Goal: Communication & Community: Answer question/provide support

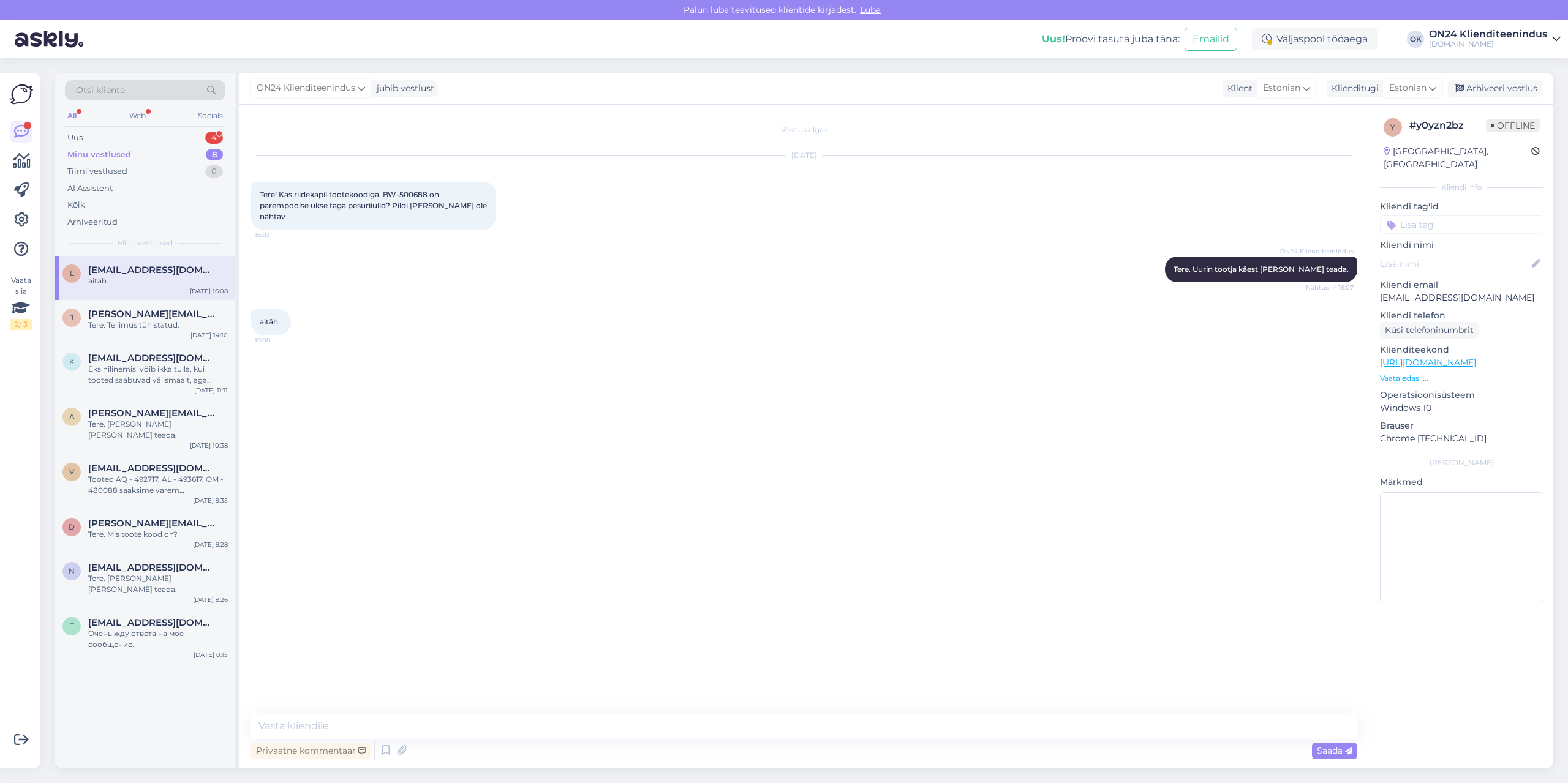
click at [155, 147] on div "Minu vestlused 8" at bounding box center [145, 156] width 161 height 18
click at [154, 136] on div "Uus 4" at bounding box center [145, 138] width 161 height 18
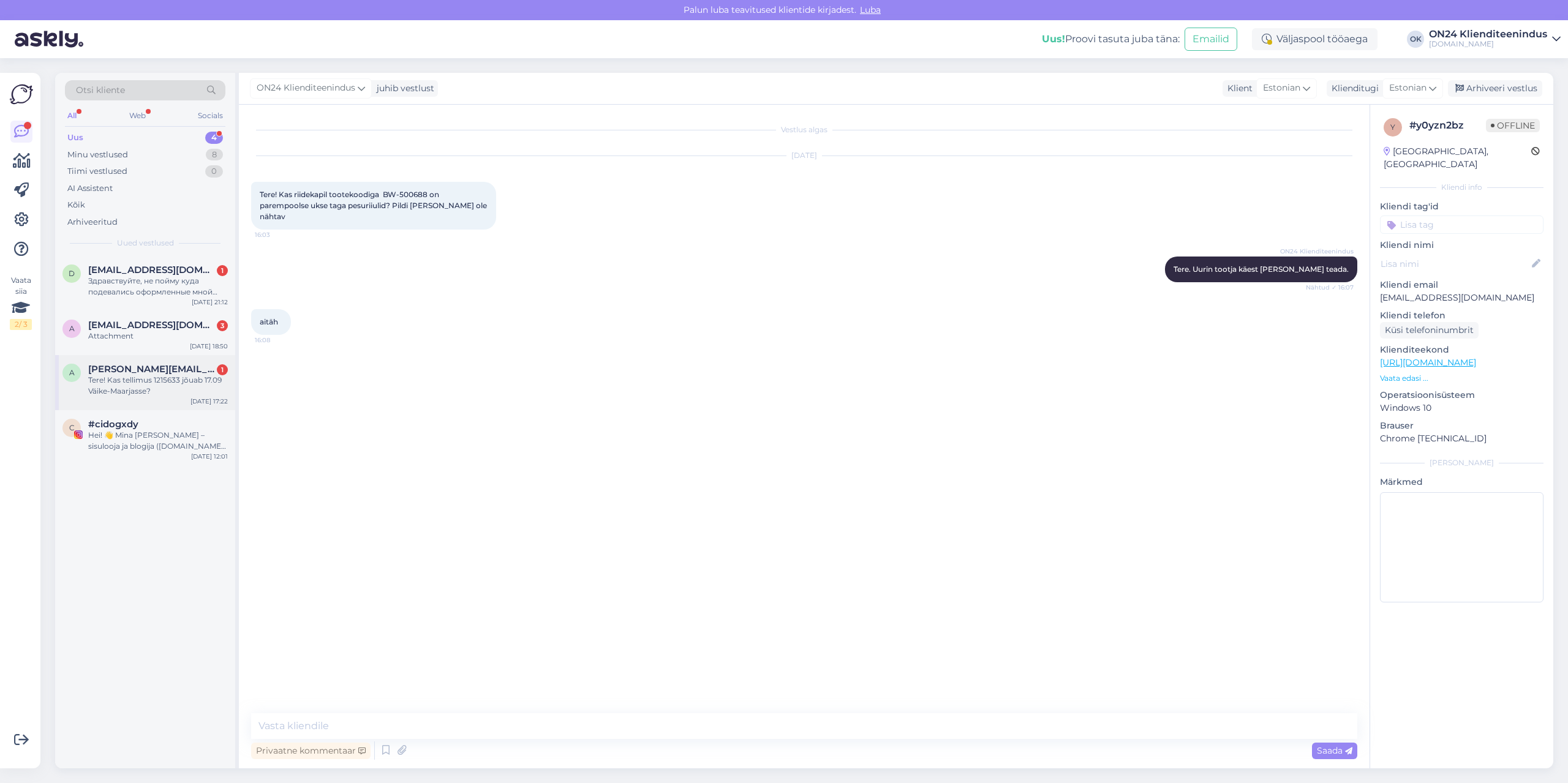
click at [157, 382] on div "Tere! Kas tellimus 1215633 jõuab 17.09 Väike-Maarjasse?" at bounding box center [158, 386] width 140 height 23
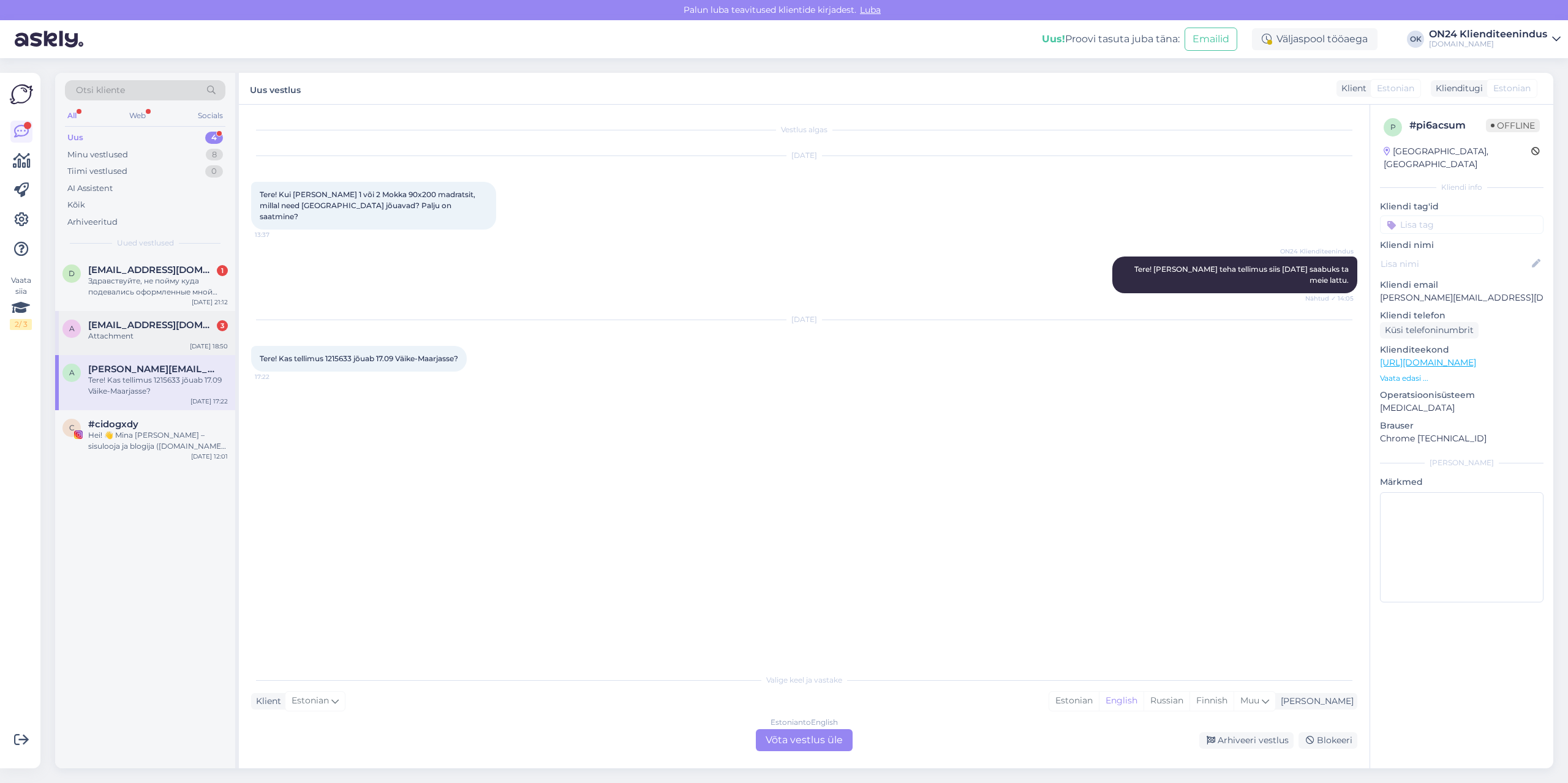
click at [152, 335] on div "Attachment" at bounding box center [158, 336] width 140 height 11
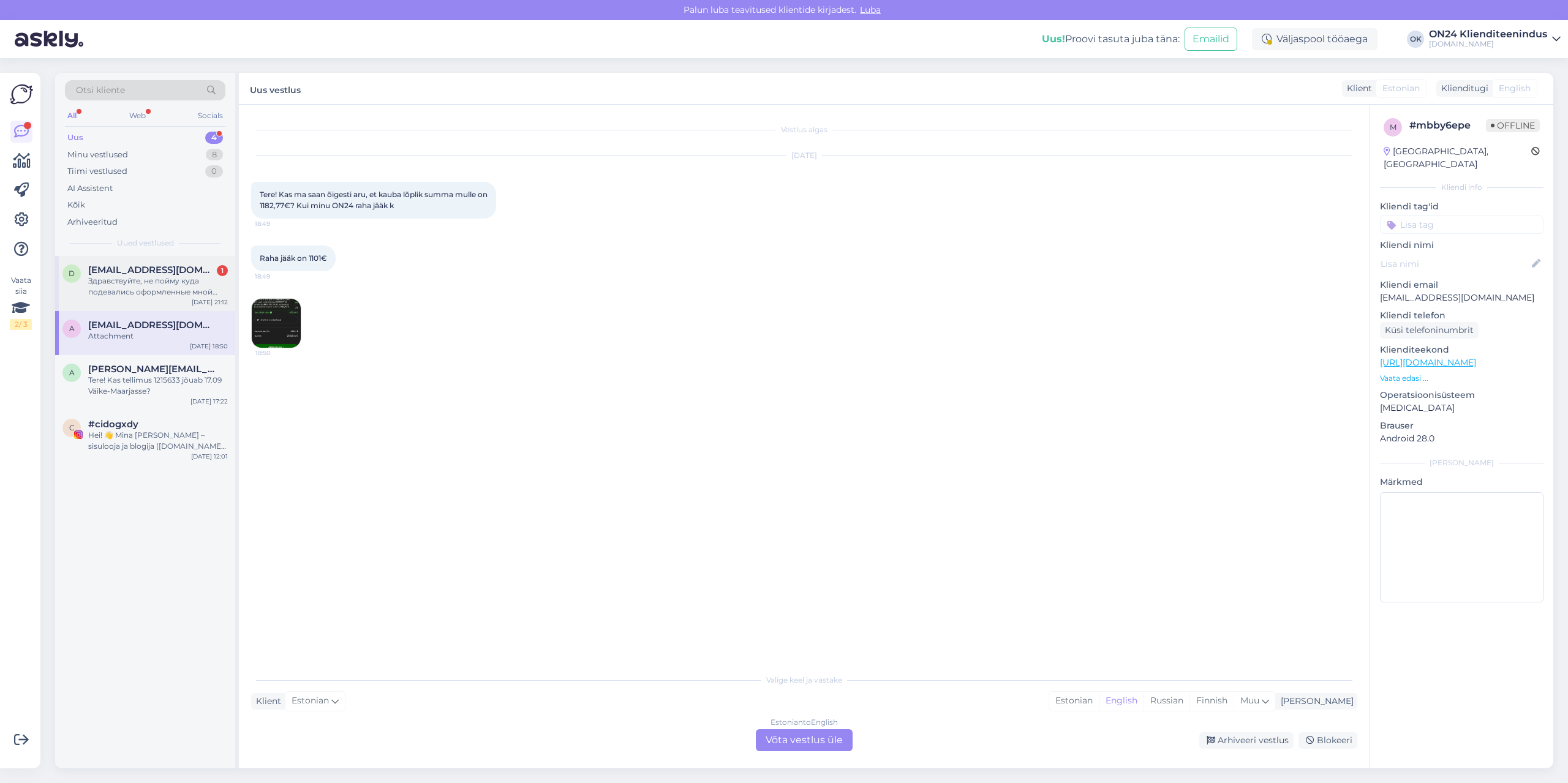
click at [145, 286] on div "Здравствуйте, не пойму куда подевались оформленные мной заказы. Один вроде долж…" at bounding box center [158, 287] width 140 height 23
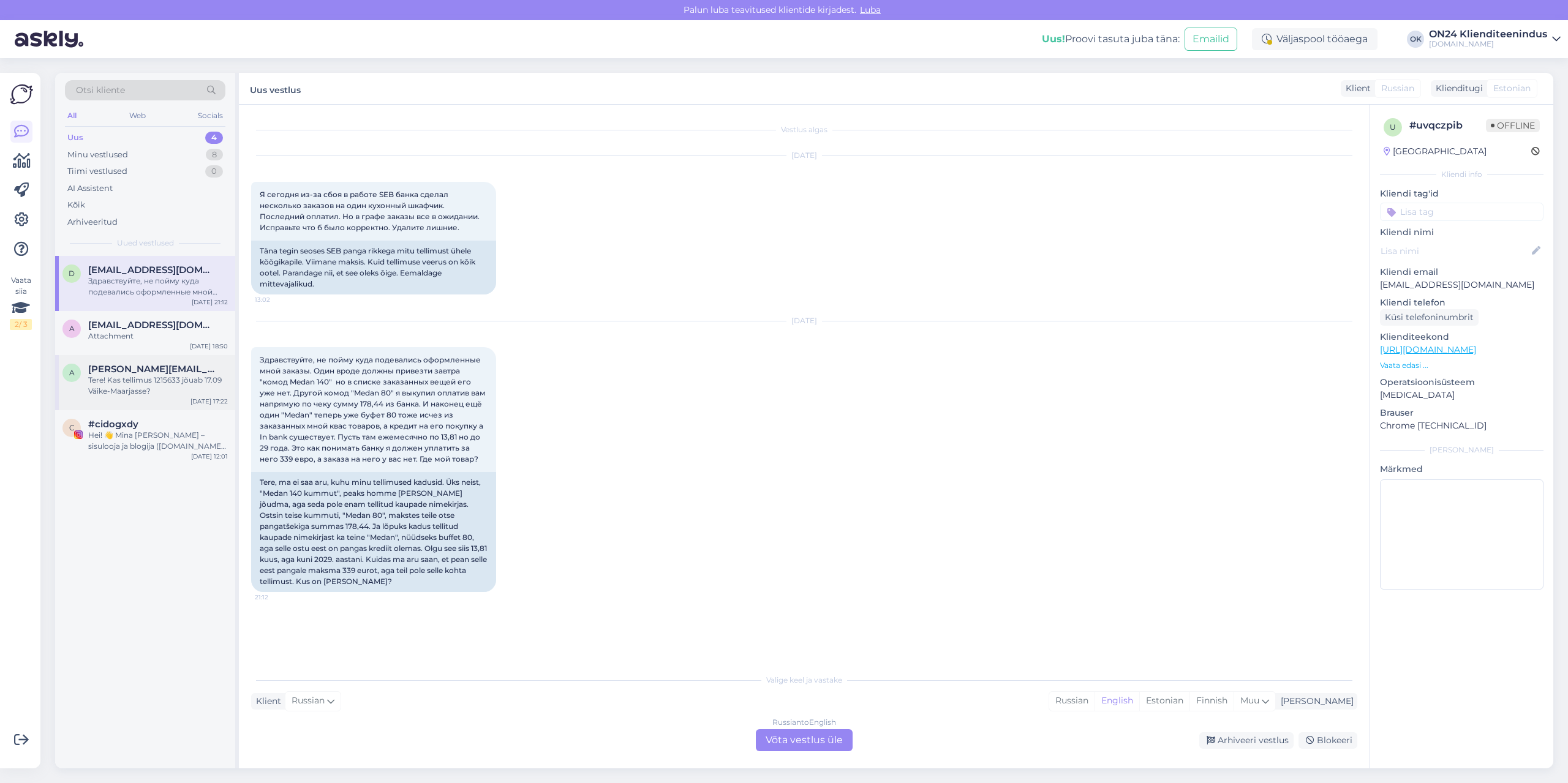
click at [140, 386] on div "Tere! Kas tellimus 1215633 jõuab 17.09 Väike-Maarjasse?" at bounding box center [158, 386] width 140 height 23
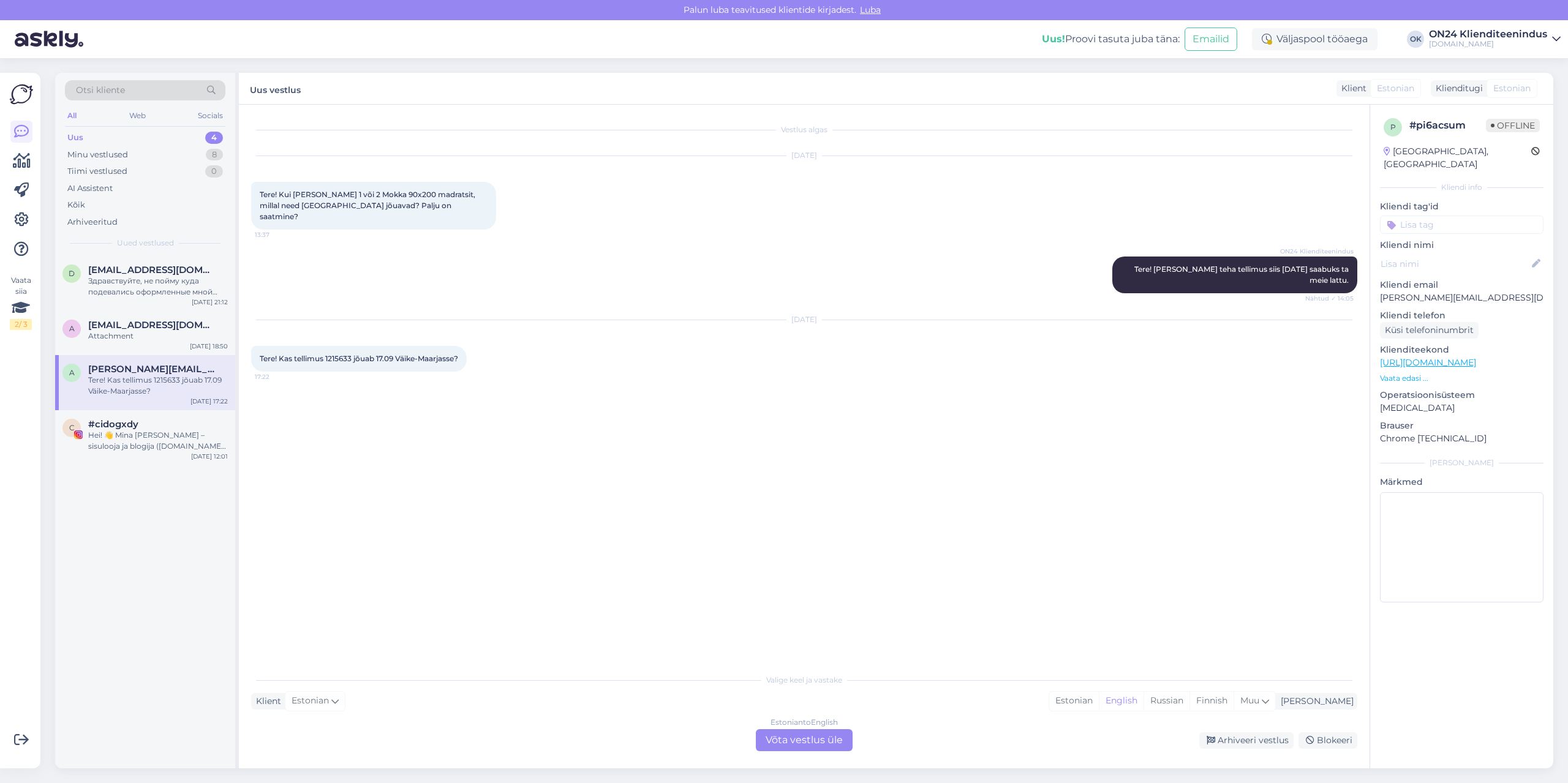
click at [339, 354] on span "Tere! Kas tellimus 1215633 jõuab 17.09 Väike-Maarjasse?" at bounding box center [358, 358] width 199 height 9
copy span "1215633"
click at [1099, 696] on div "Estonian" at bounding box center [1074, 701] width 50 height 19
click at [839, 741] on div "Estonian to Estonian Võta vestlus üle" at bounding box center [804, 740] width 97 height 23
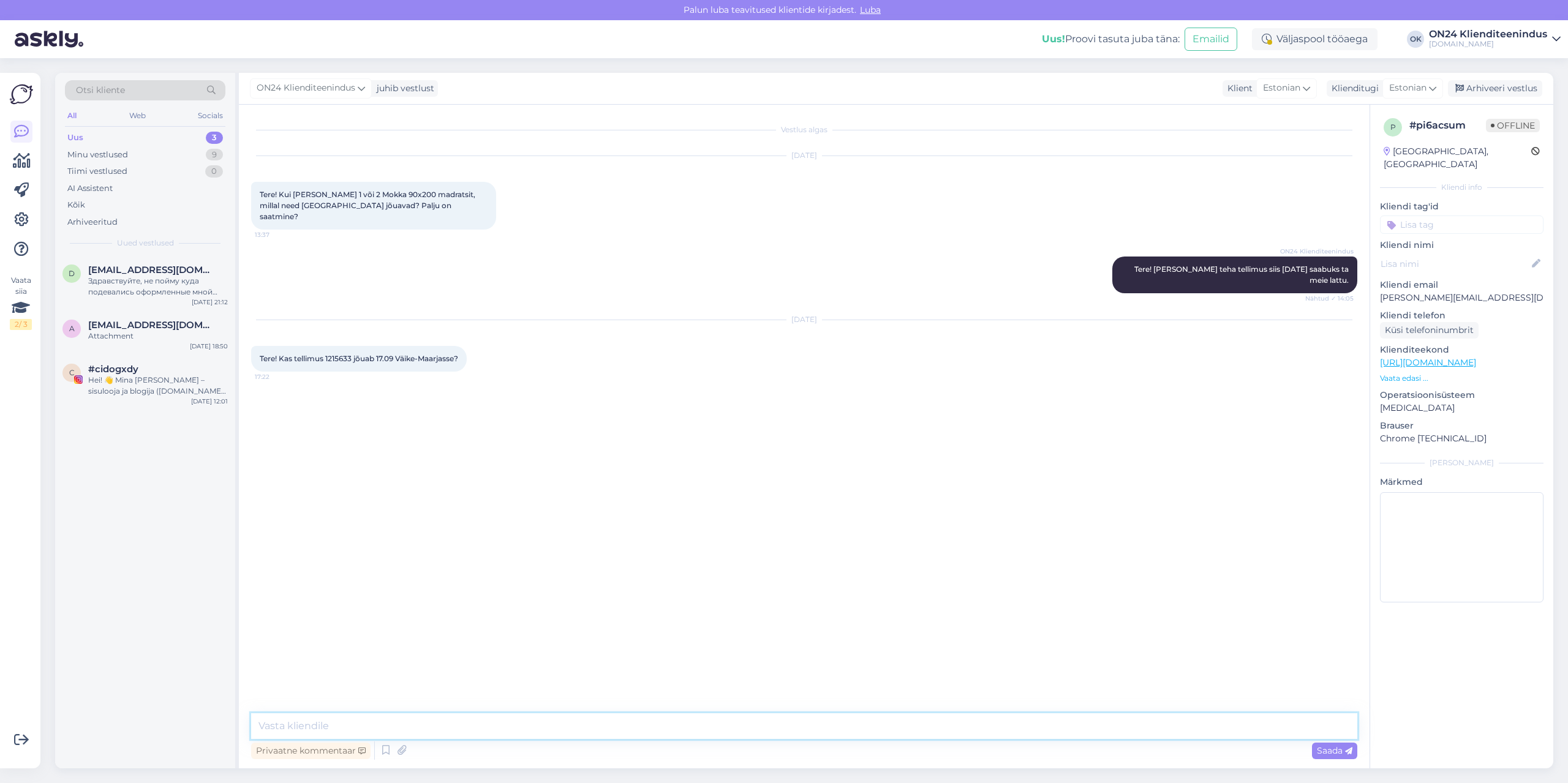
click at [833, 724] on textarea at bounding box center [805, 726] width 1106 height 25
type textarea "Tere. Tellimus jõuab meie lattu [DATE] [PERSON_NAME] [PERSON_NAME] saate Venipa…"
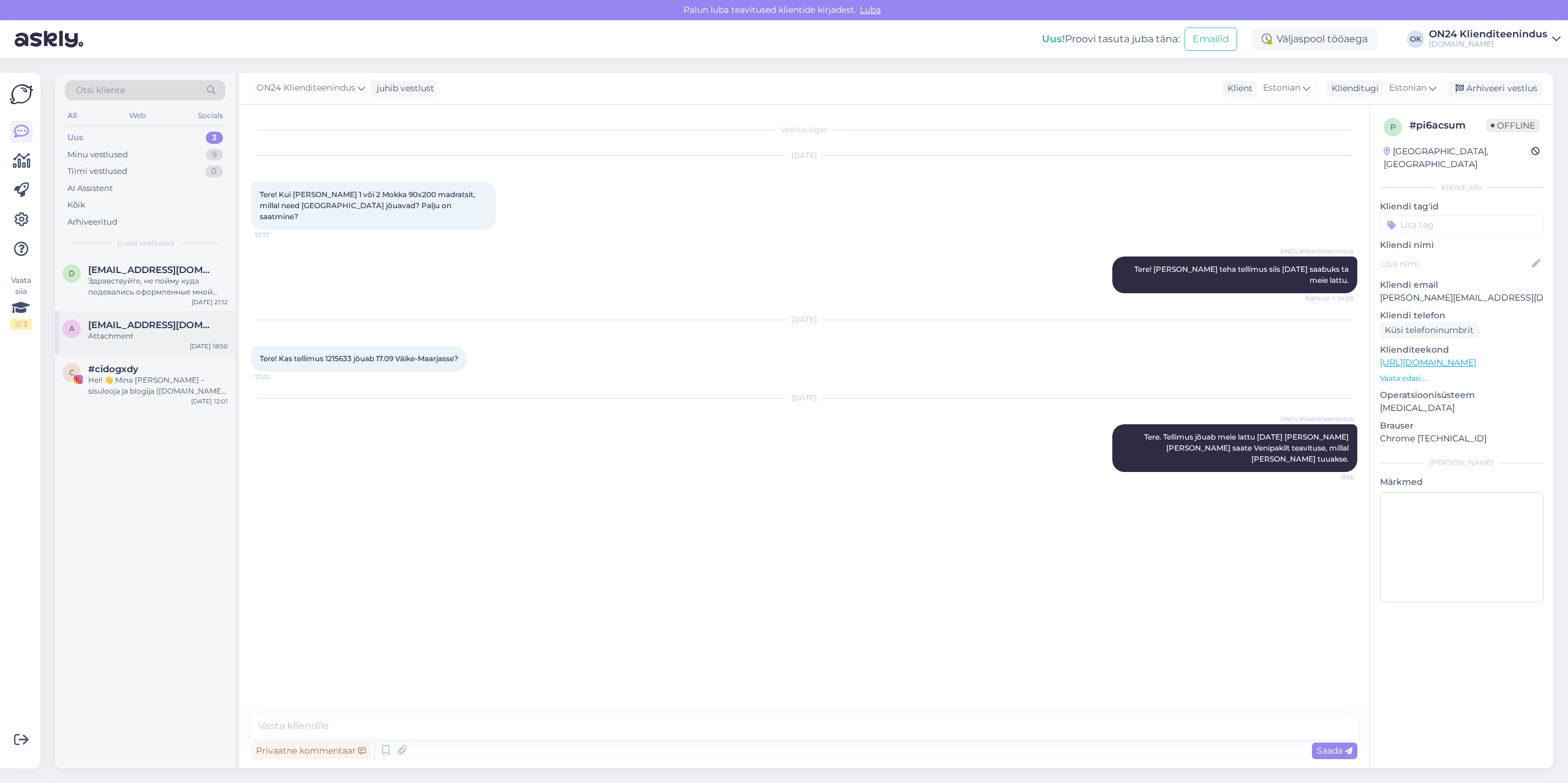
click at [167, 334] on div "Attachment" at bounding box center [158, 336] width 140 height 11
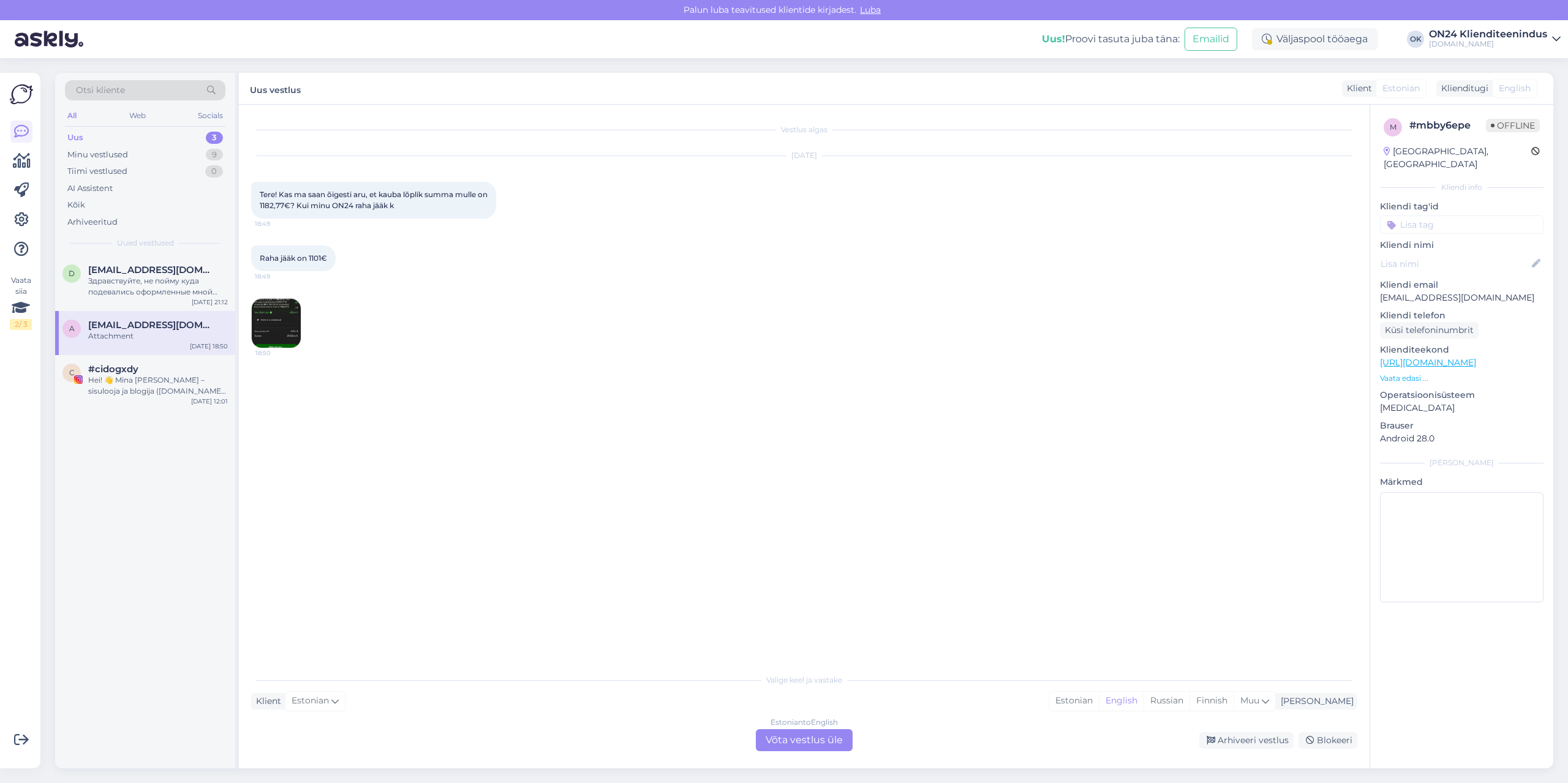
click at [289, 317] on img at bounding box center [276, 323] width 49 height 49
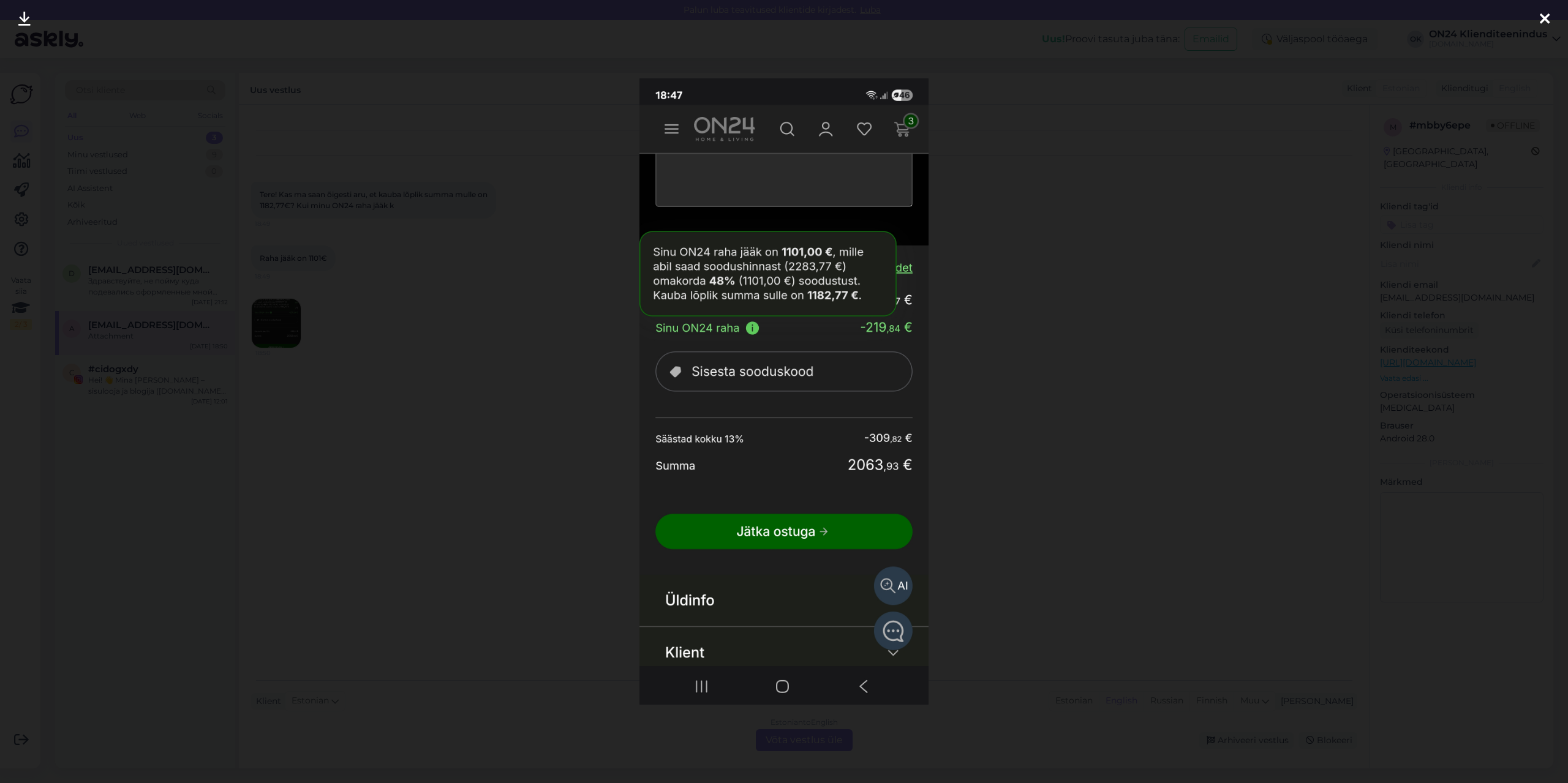
click at [417, 323] on div at bounding box center [784, 392] width 1568 height 783
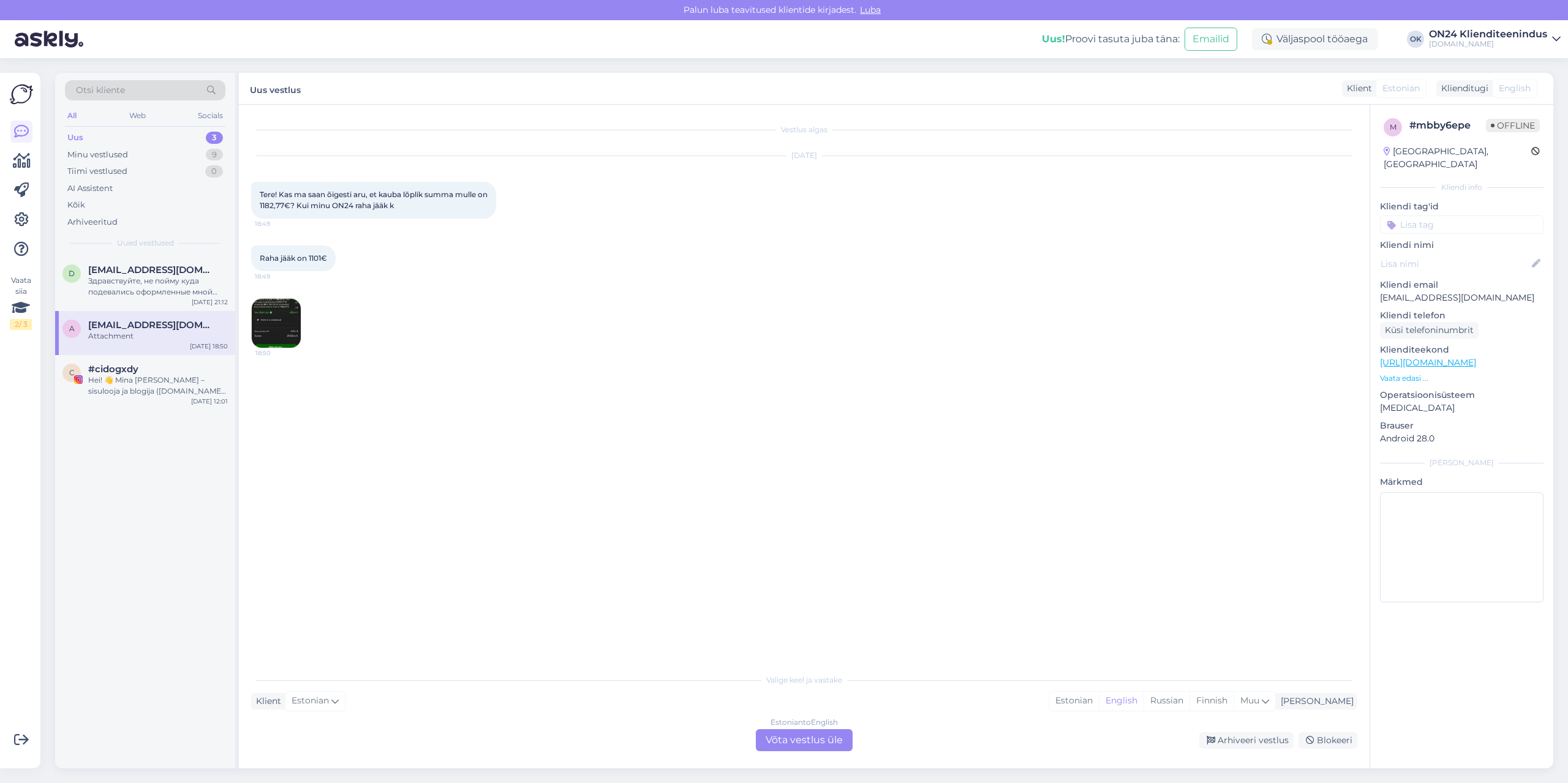
click at [1436, 292] on p "[EMAIL_ADDRESS][DOMAIN_NAME]" at bounding box center [1461, 298] width 163 height 13
copy p "[EMAIL_ADDRESS][DOMAIN_NAME]"
click at [288, 308] on img at bounding box center [276, 323] width 49 height 49
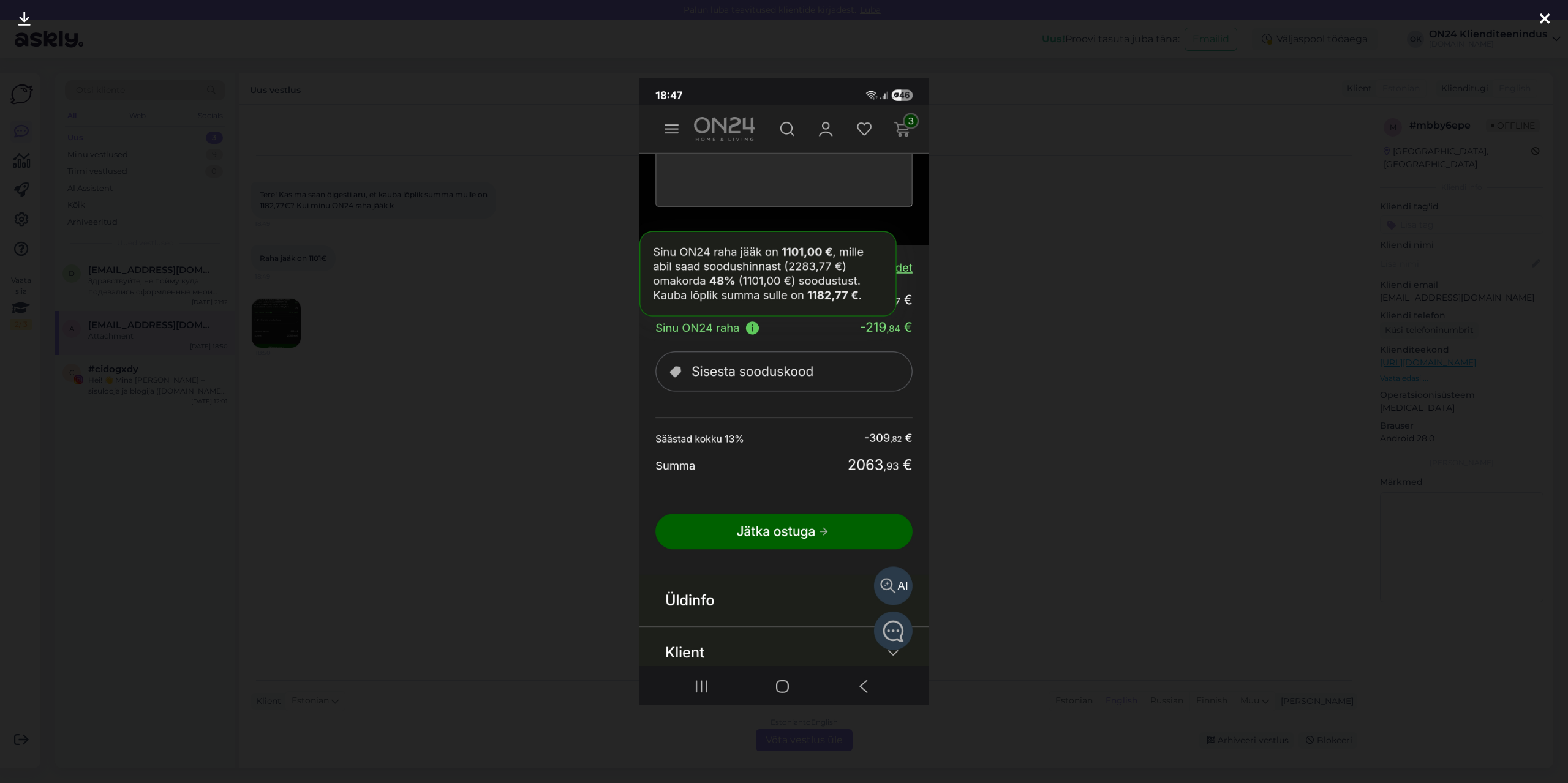
click at [372, 338] on div at bounding box center [784, 392] width 1568 height 783
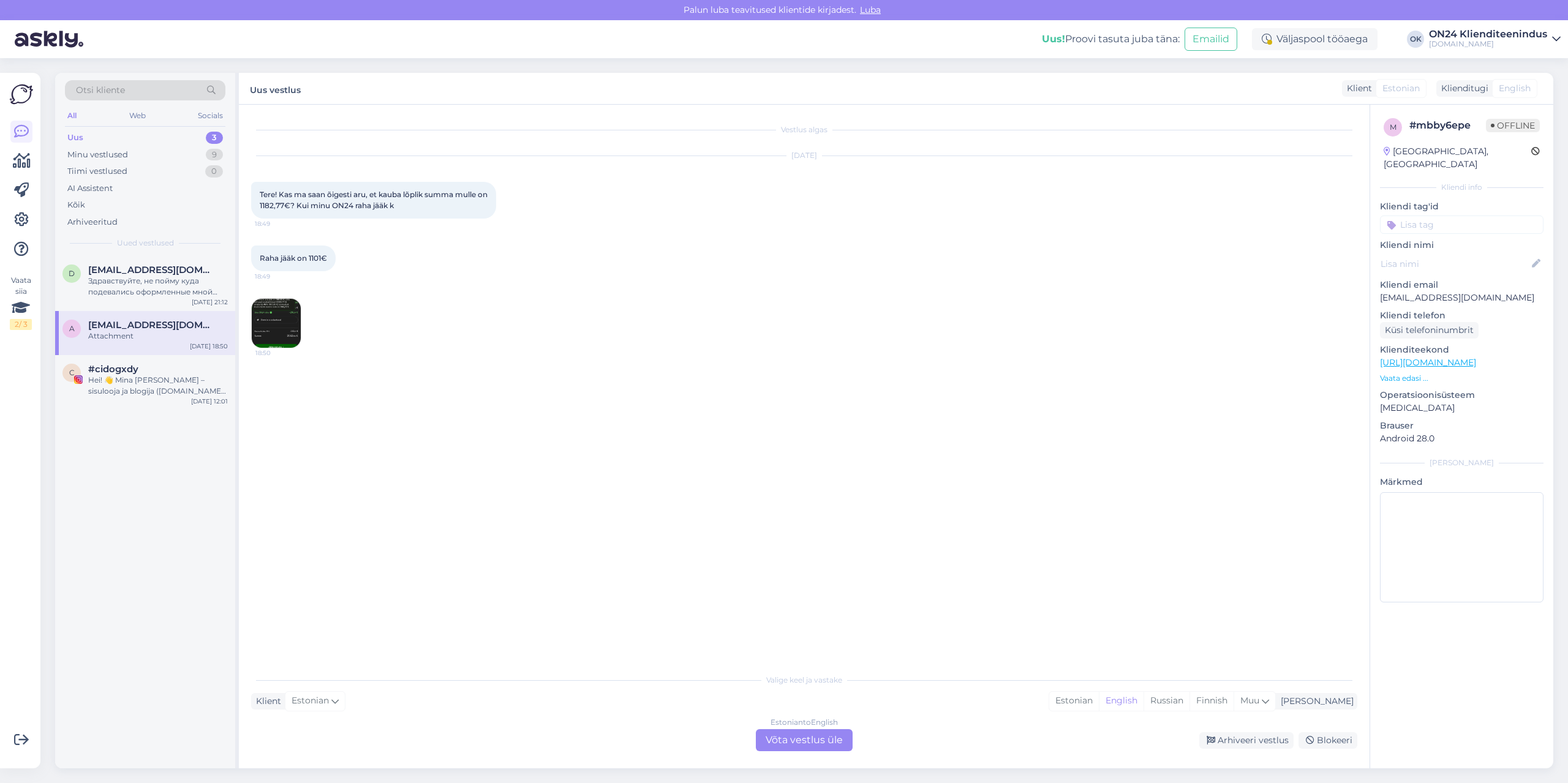
click at [272, 320] on img at bounding box center [276, 323] width 49 height 49
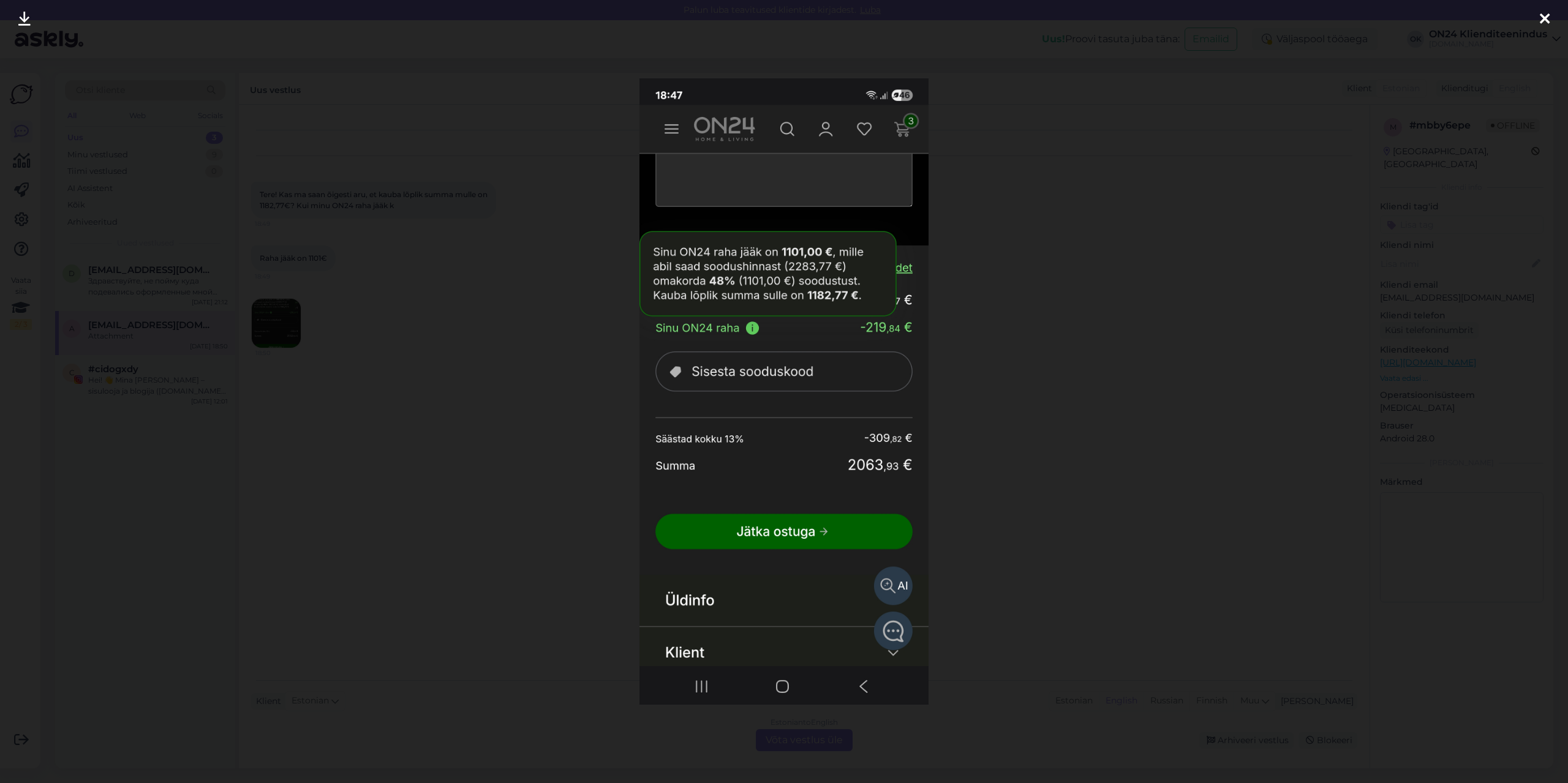
click at [402, 343] on div at bounding box center [784, 392] width 1568 height 783
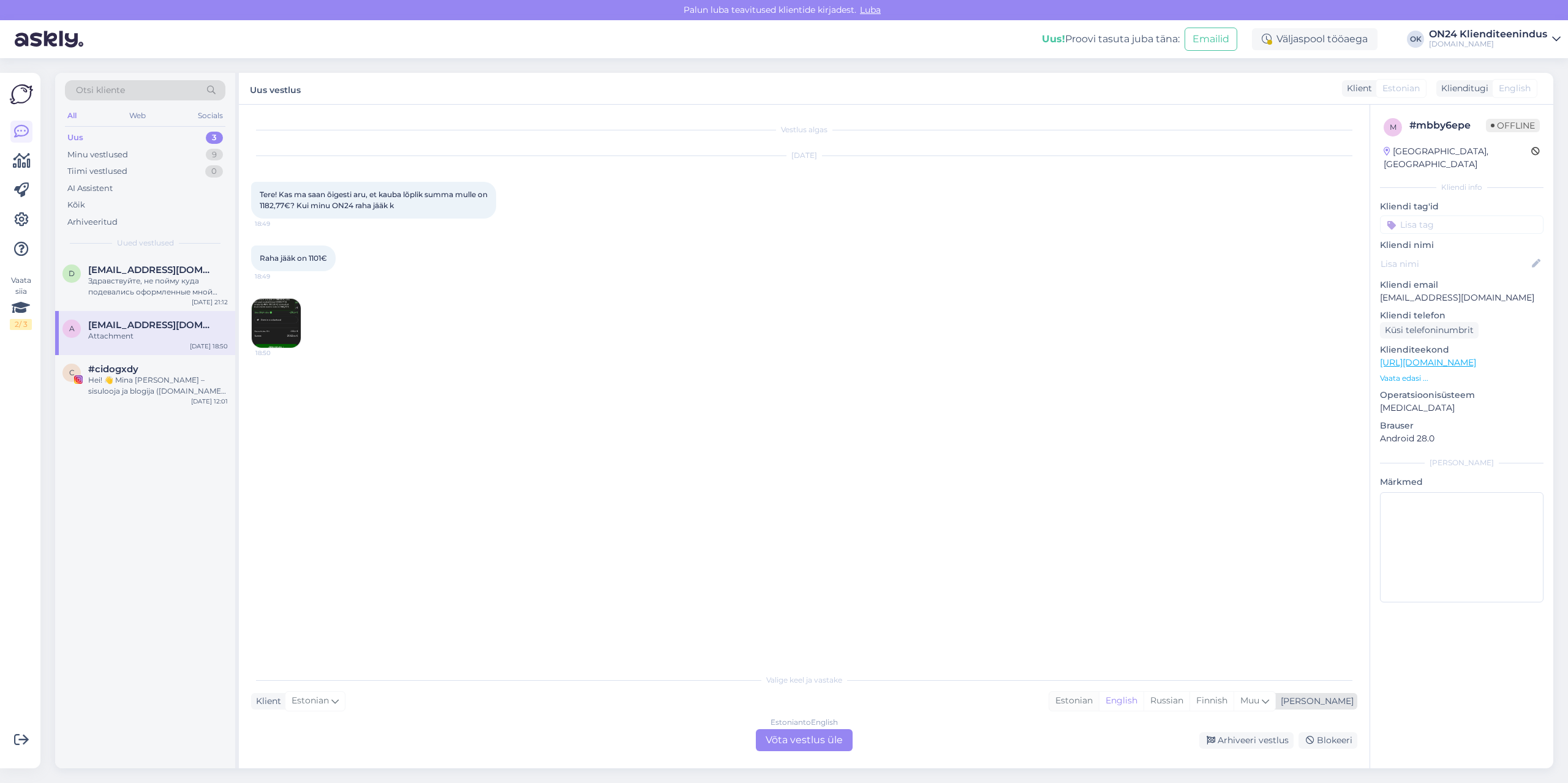
click at [1099, 698] on div "Estonian" at bounding box center [1074, 701] width 50 height 19
click at [835, 751] on div "Estonian to Estonian Võta vestlus üle" at bounding box center [804, 740] width 97 height 23
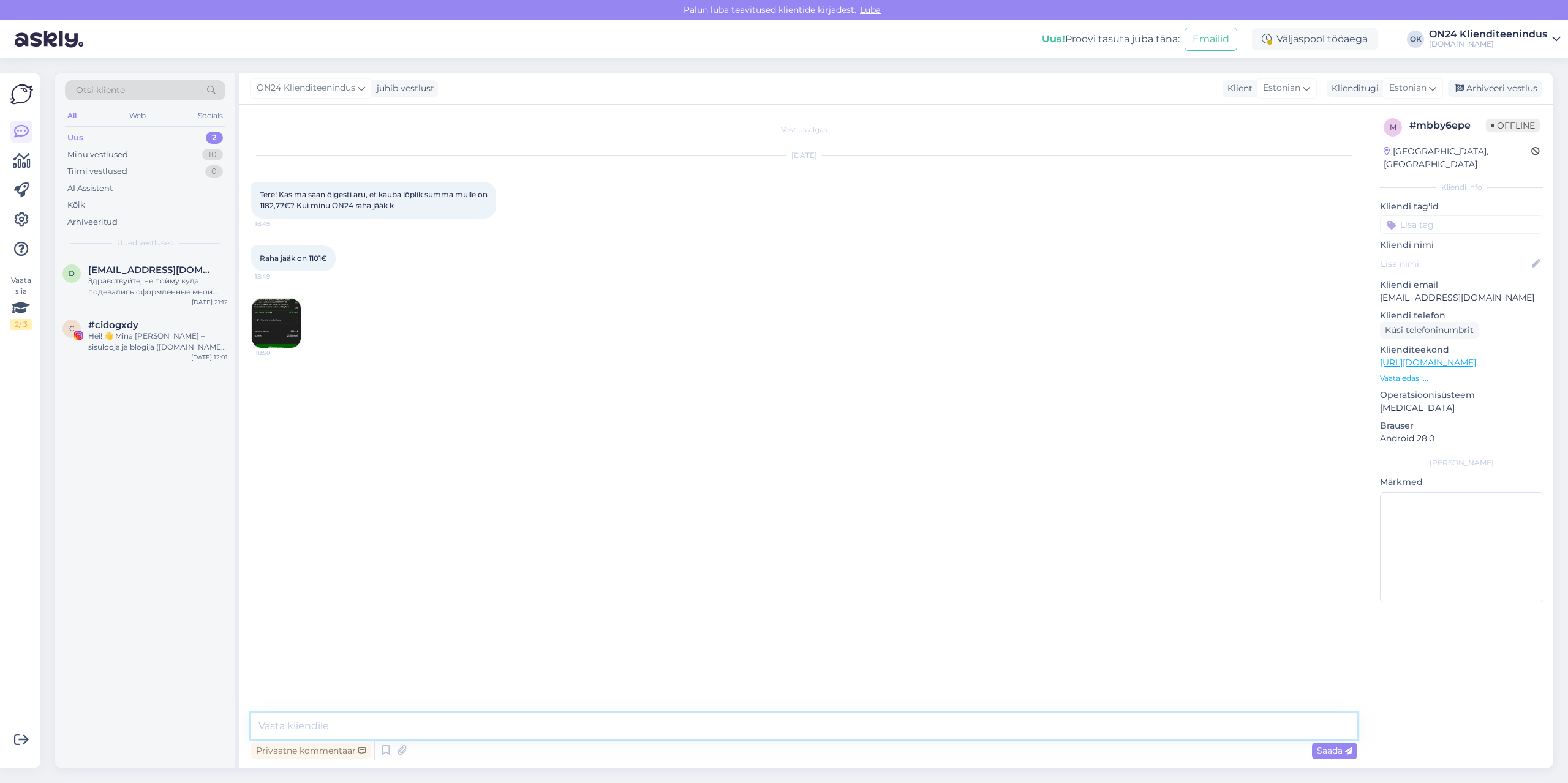
click at [784, 716] on textarea at bounding box center [805, 726] width 1106 height 25
type textarea "Tere. [GEOGRAPHIC_DATA]. ON24 raha ei ole võimalik kasutada täies ulatuses. See…"
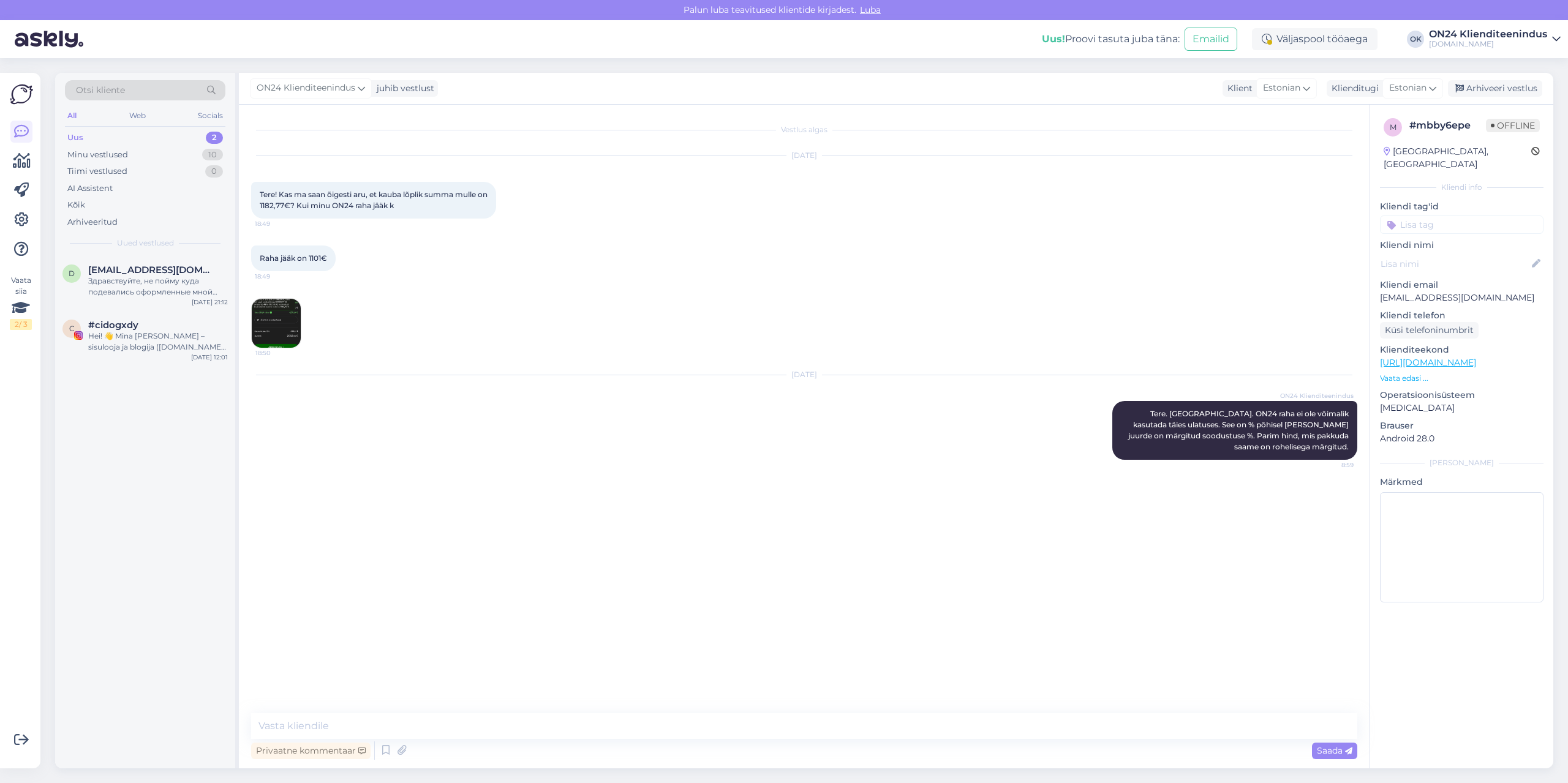
click at [281, 325] on img at bounding box center [276, 323] width 49 height 49
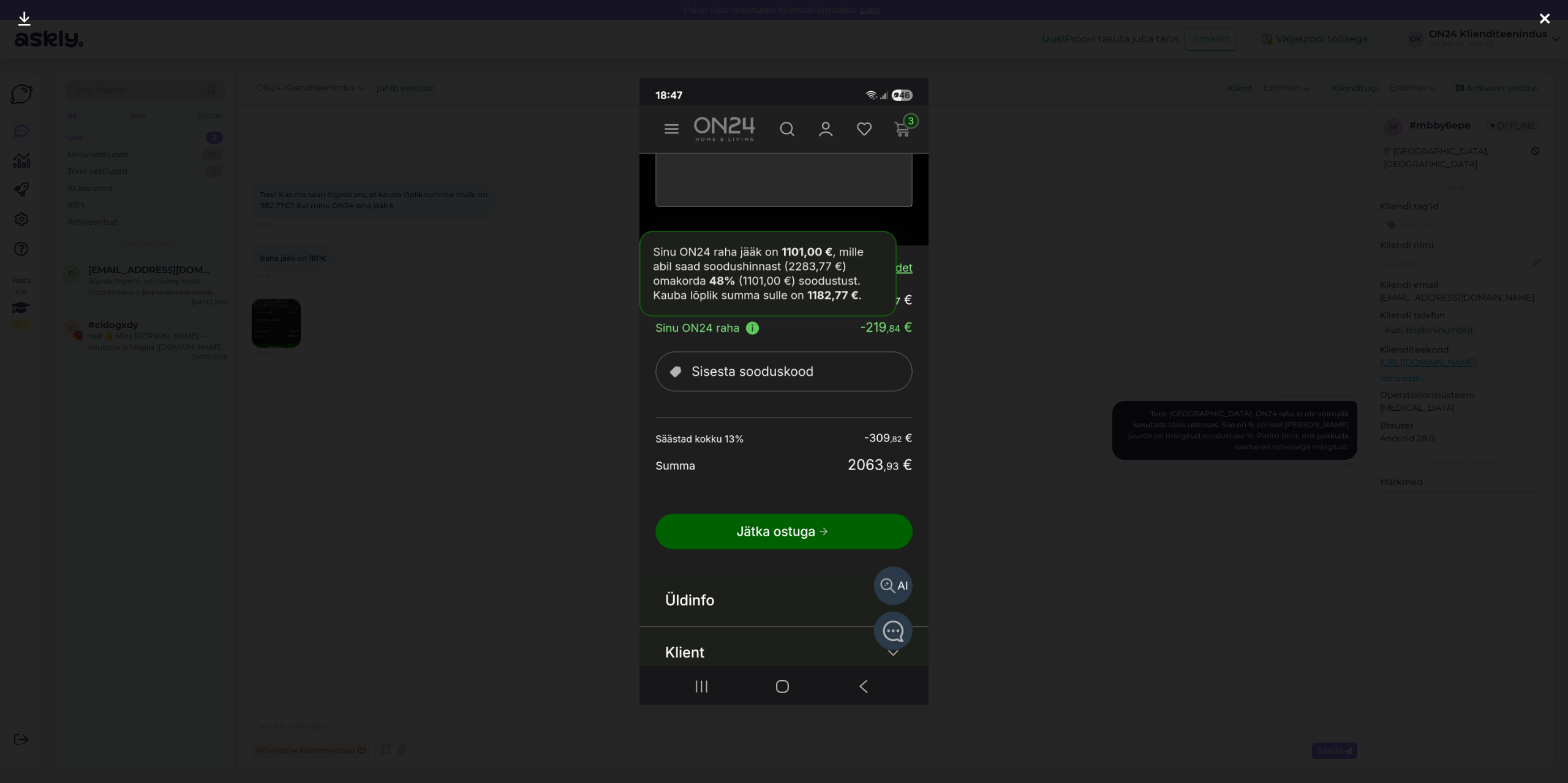
click at [443, 342] on div at bounding box center [784, 392] width 1568 height 783
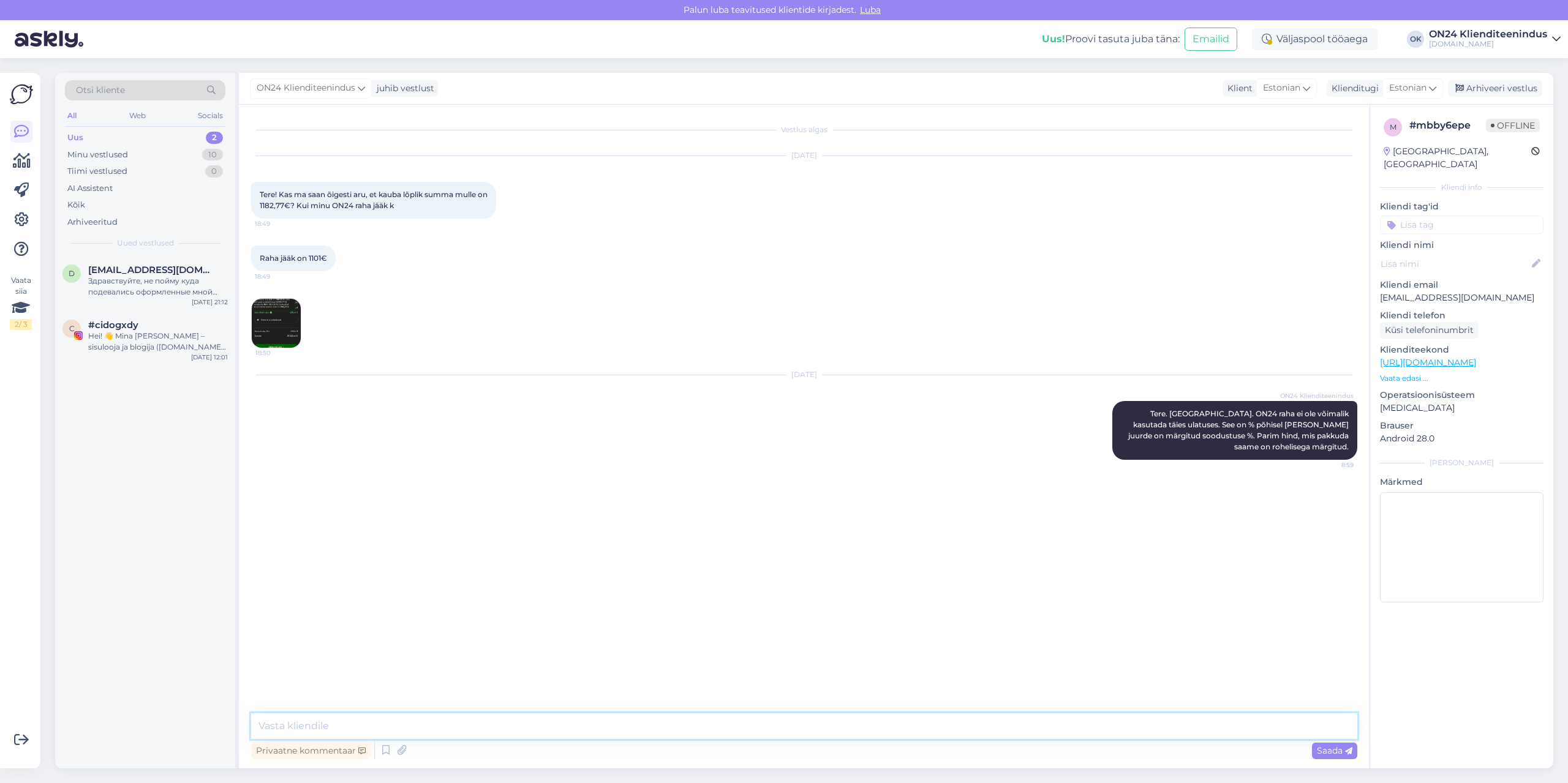
click at [359, 722] on textarea at bounding box center [805, 726] width 1106 height 25
click at [279, 330] on img at bounding box center [276, 323] width 49 height 49
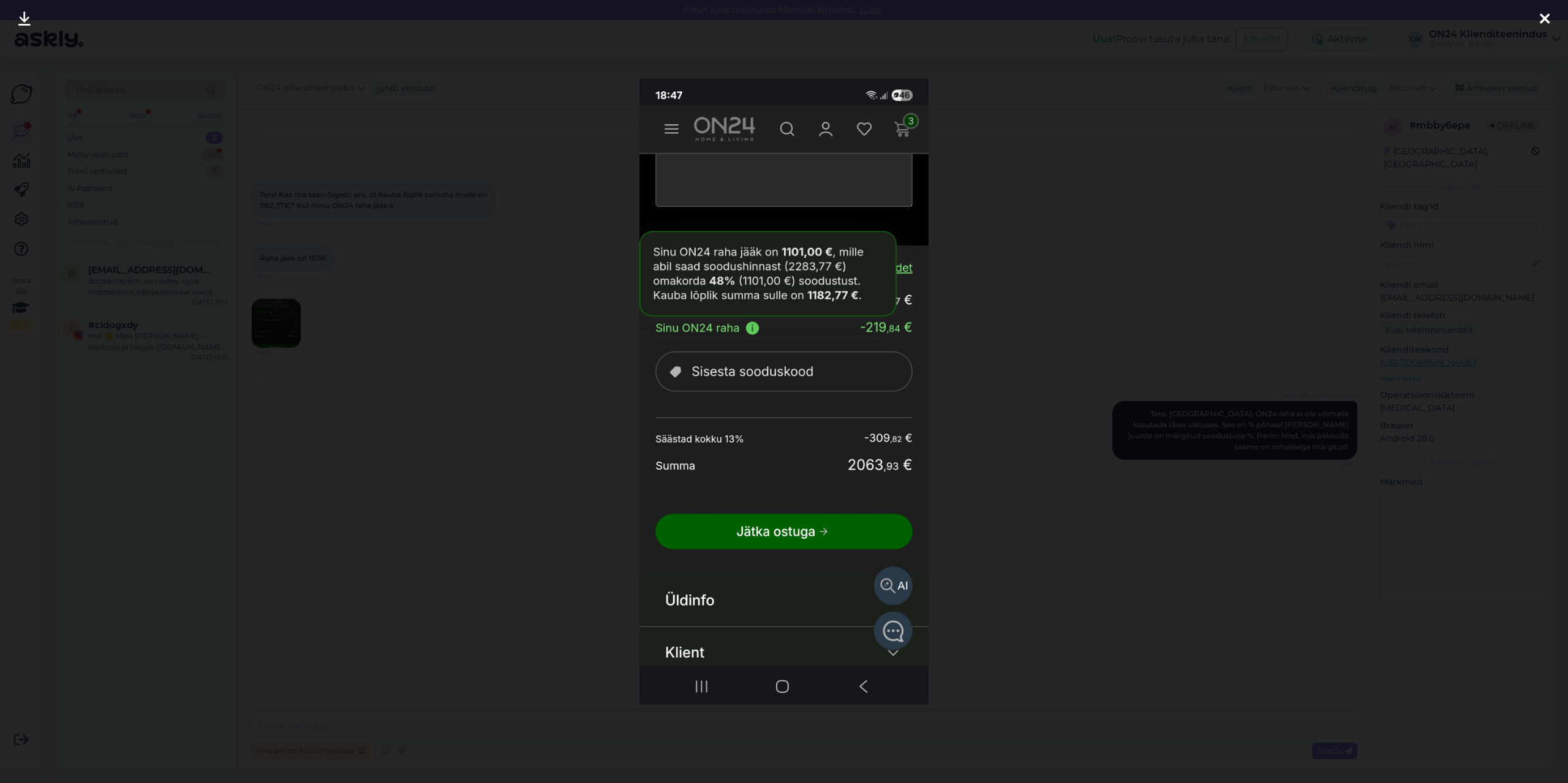
click at [464, 398] on div at bounding box center [784, 392] width 1568 height 783
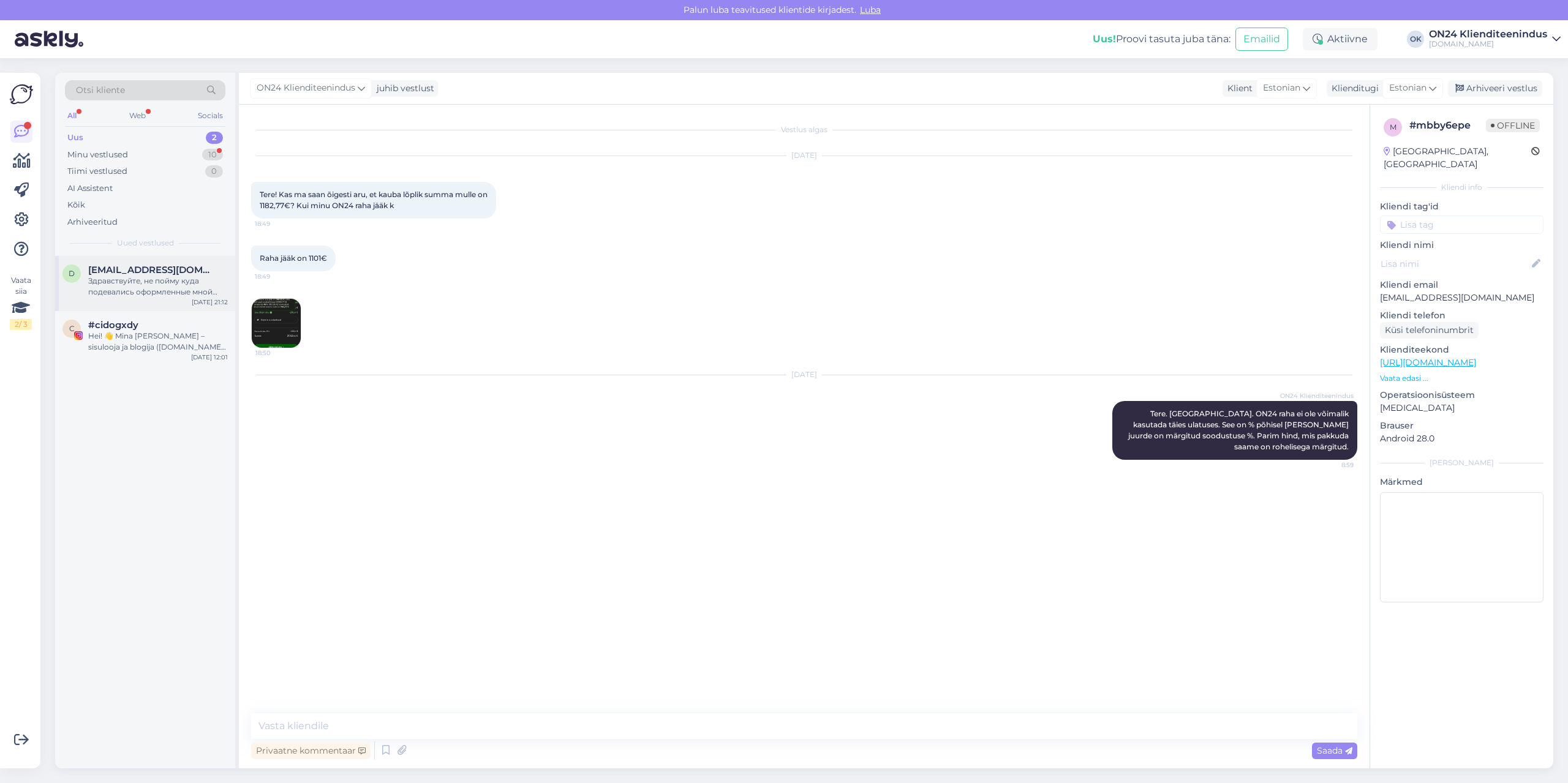
click at [145, 299] on div "d [EMAIL_ADDRESS][DOMAIN_NAME] Здравствуйте, не пойму куда подевались оформленн…" at bounding box center [145, 284] width 180 height 55
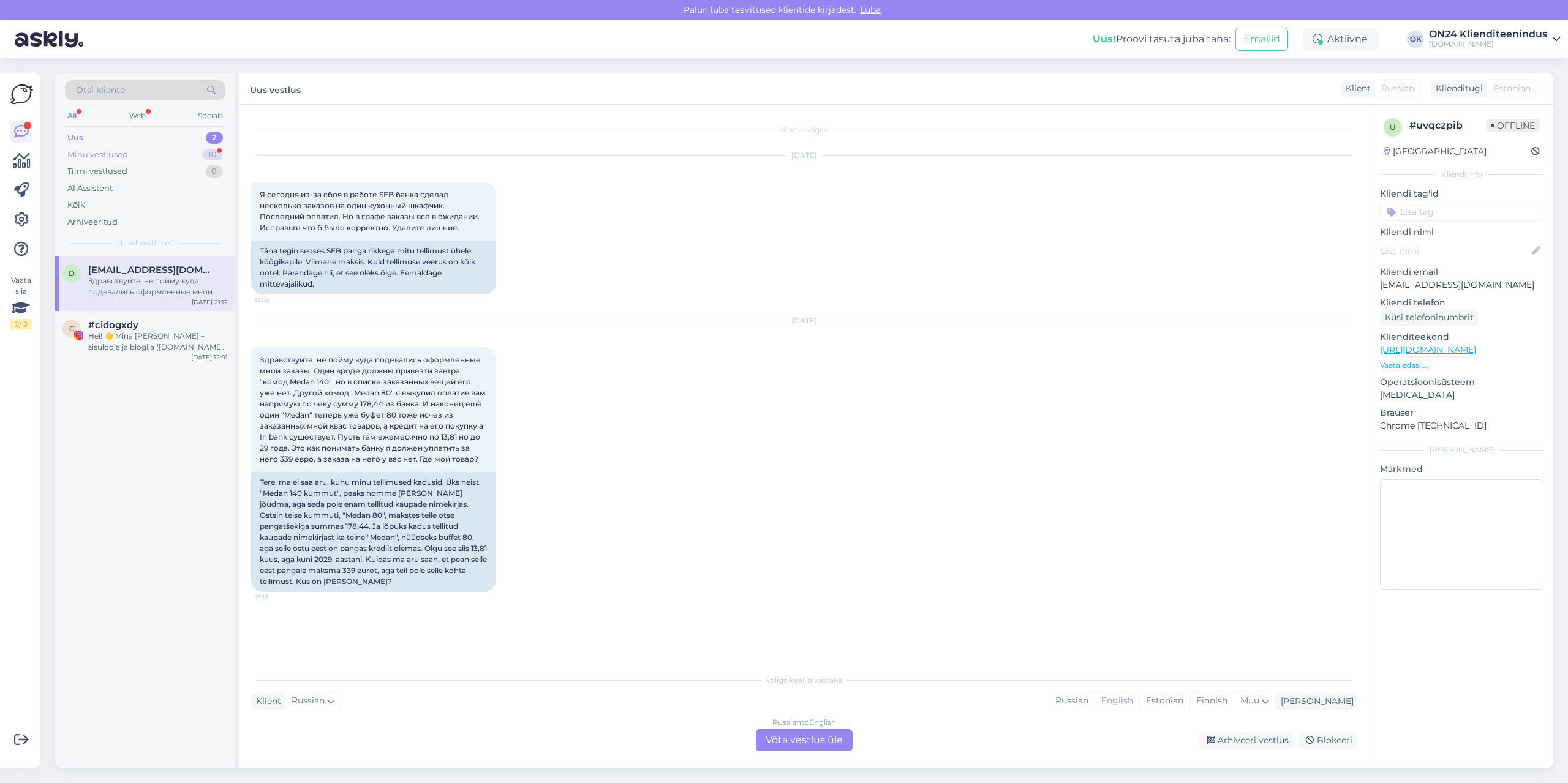
click at [128, 156] on div "Minu vestlused 10" at bounding box center [145, 156] width 161 height 18
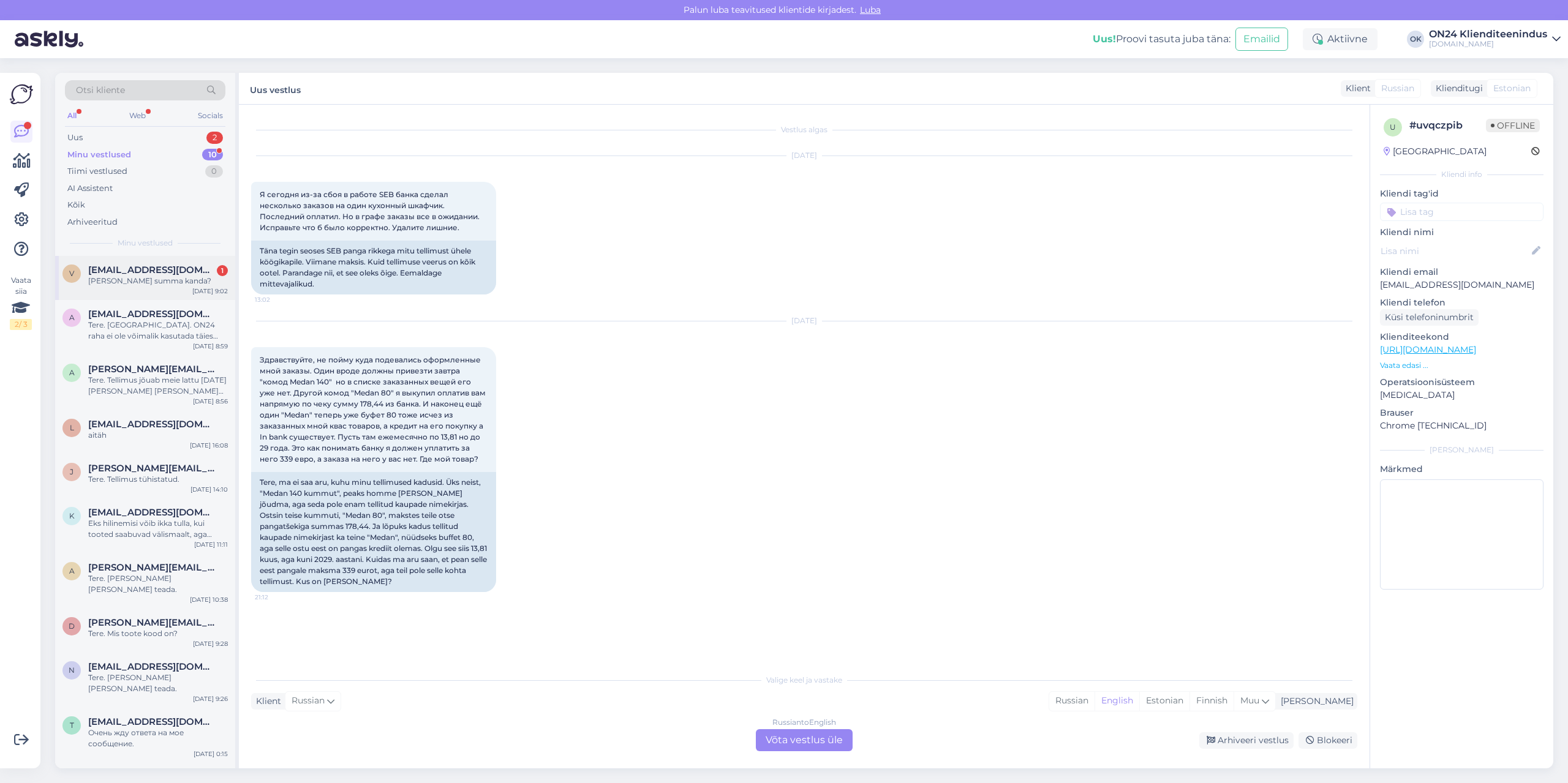
click at [128, 286] on div "[PERSON_NAME] summa kanda?" at bounding box center [158, 281] width 140 height 11
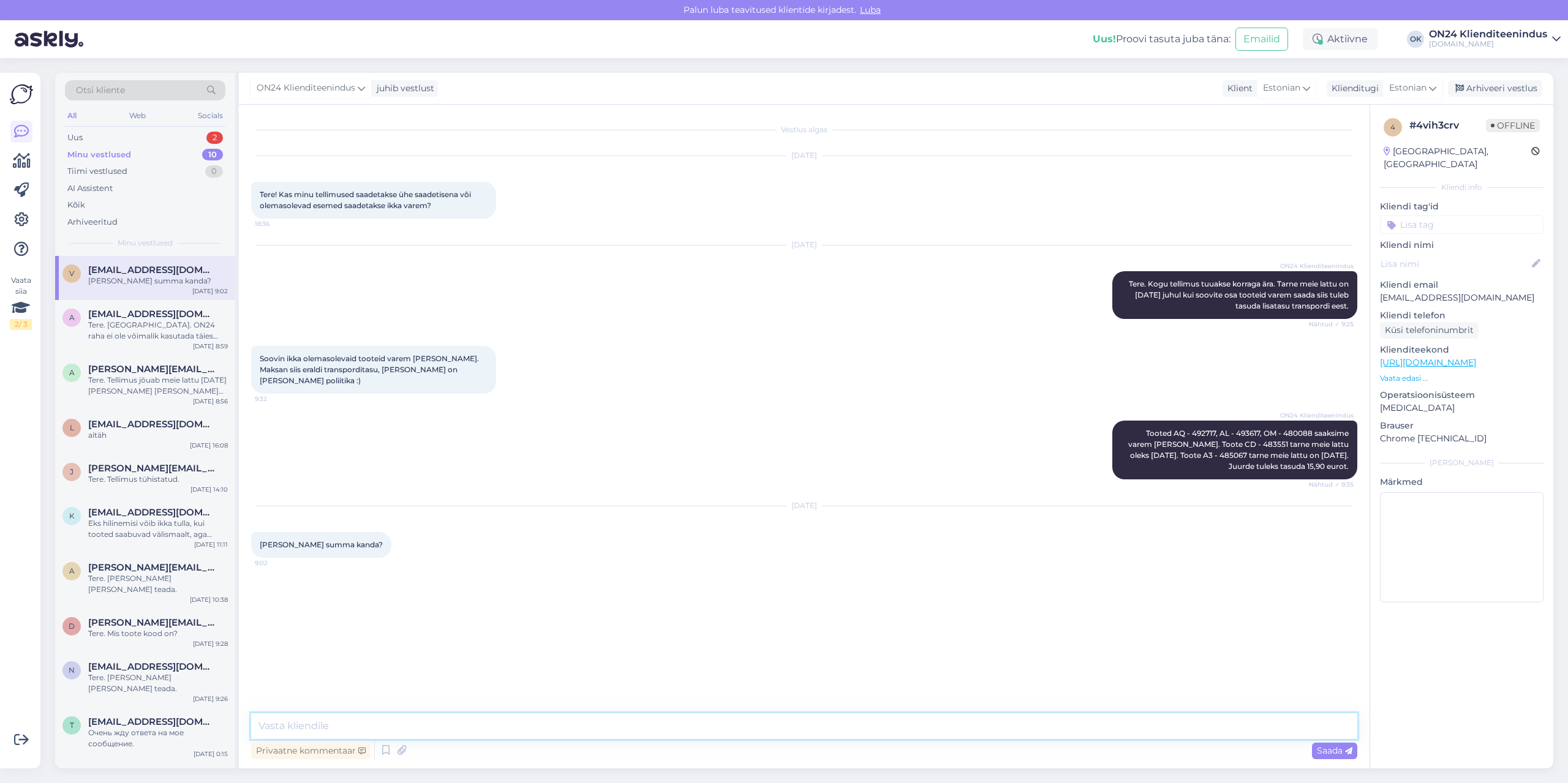
click at [322, 729] on textarea at bounding box center [805, 726] width 1106 height 25
drag, startPoint x: 1200, startPoint y: 443, endPoint x: 1242, endPoint y: 447, distance: 42.2
click at [1242, 447] on span "Tooted AQ - 492717, AL - 493617, OM - 480088 saaksime varem [PERSON_NAME]. Toot…" at bounding box center [1239, 449] width 222 height 42
copy span "A3 - 485067"
click at [873, 724] on textarea "Saadan Teile arve. Aga kuidas soovite teha, kas oodata kuni 02.10 ja siis saada…" at bounding box center [805, 726] width 1106 height 25
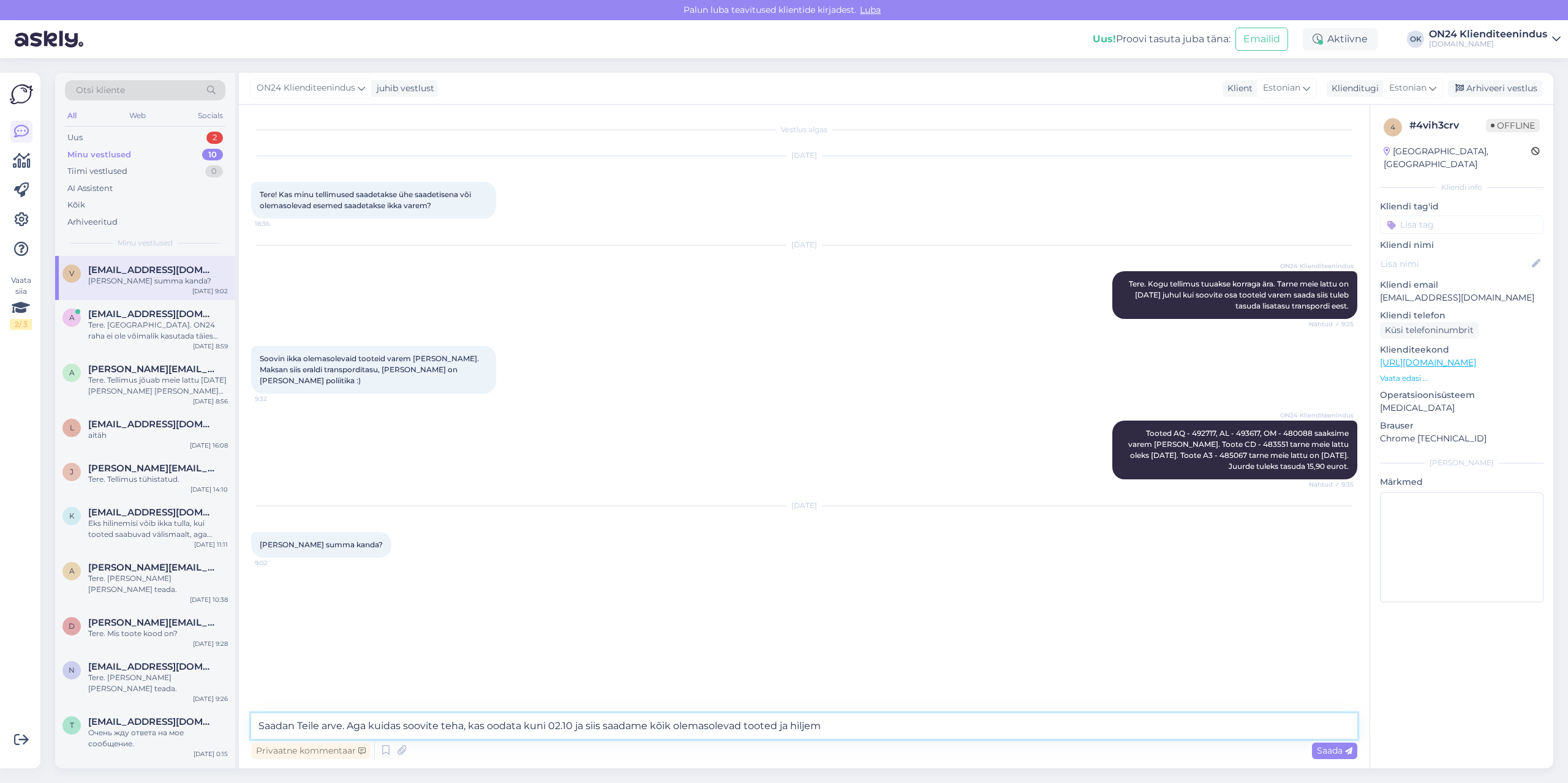
paste textarea "A3 - 485067"
drag, startPoint x: 1222, startPoint y: 434, endPoint x: 1267, endPoint y: 434, distance: 45.0
click at [1267, 434] on span "Tooted AQ - 492717, AL - 493617, OM - 480088 saaksime varem [PERSON_NAME]. Toot…" at bounding box center [1239, 449] width 222 height 42
copy span "CD - 483551"
click at [1183, 730] on textarea "Saadan Teile arve. Aga kuidas soovite teha, kas oodata kuni 02.10 ja siis saada…" at bounding box center [805, 726] width 1106 height 25
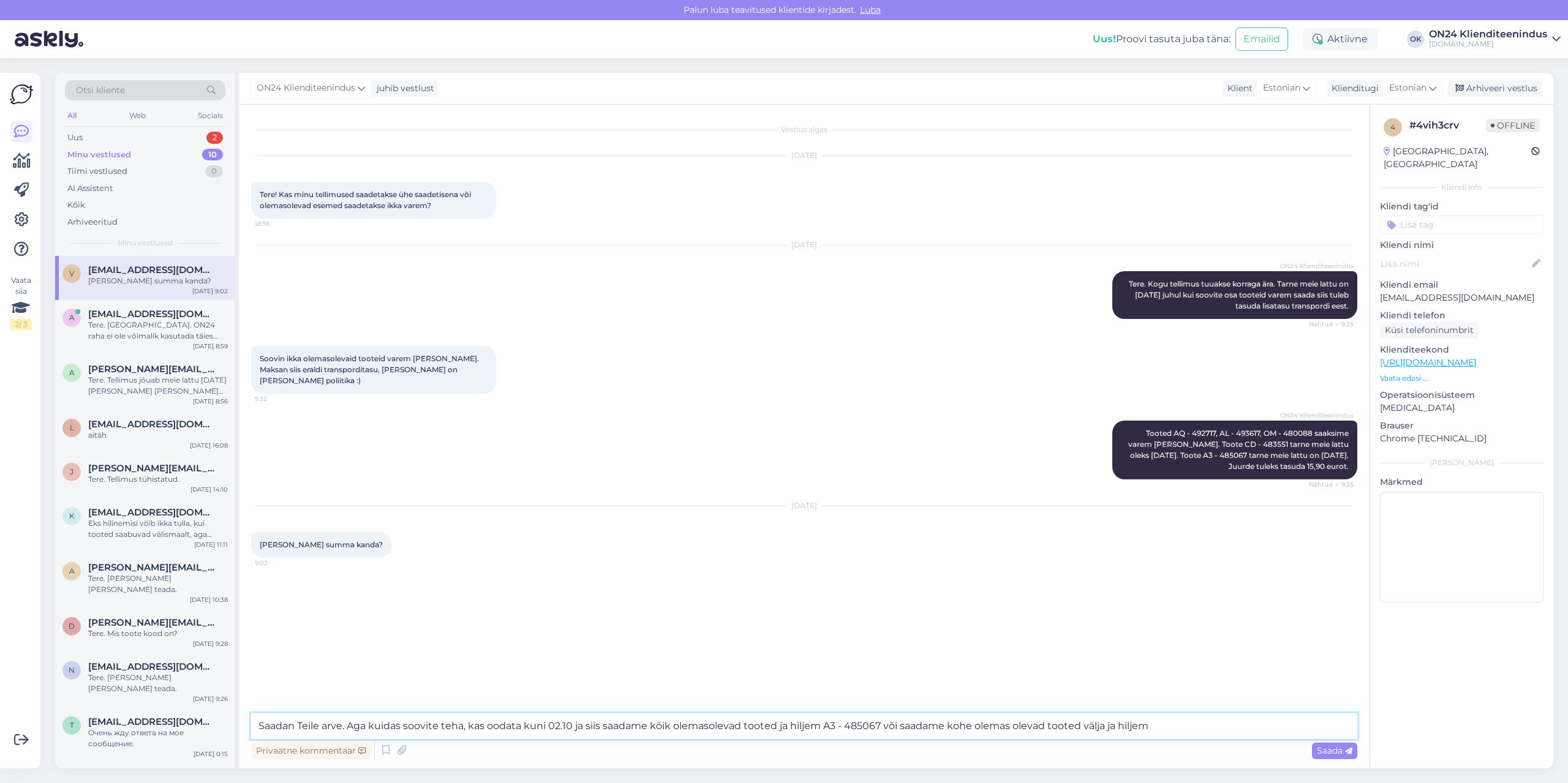
paste textarea "CD - 483551"
drag, startPoint x: 1199, startPoint y: 445, endPoint x: 1245, endPoint y: 445, distance: 46.0
click at [1245, 445] on span "Tooted AQ - 492717, AL - 493617, OM - 480088 saaksime varem [PERSON_NAME]. Toot…" at bounding box center [1239, 449] width 222 height 42
copy span "A3 - 485067"
click at [1261, 731] on textarea "Saadan Teile arve. Aga kuidas soovite teha, kas oodata kuni 02.10 ja siis saada…" at bounding box center [805, 726] width 1106 height 25
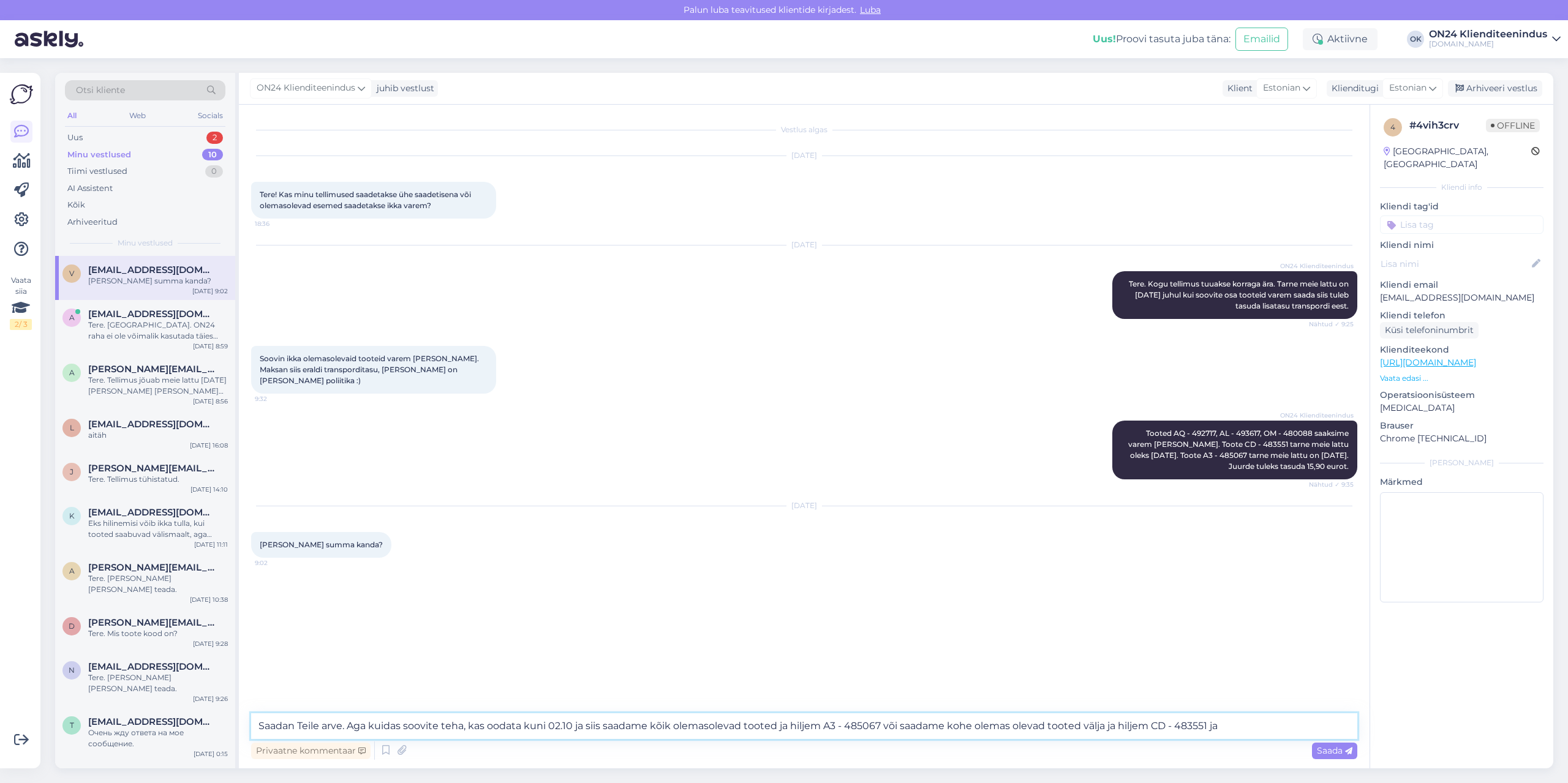
paste textarea "A3 - 485067"
type textarea "Saadan Teile arve. Aga kuidas soovite teha, kas oodata kuni 02.10 ja siis saada…"
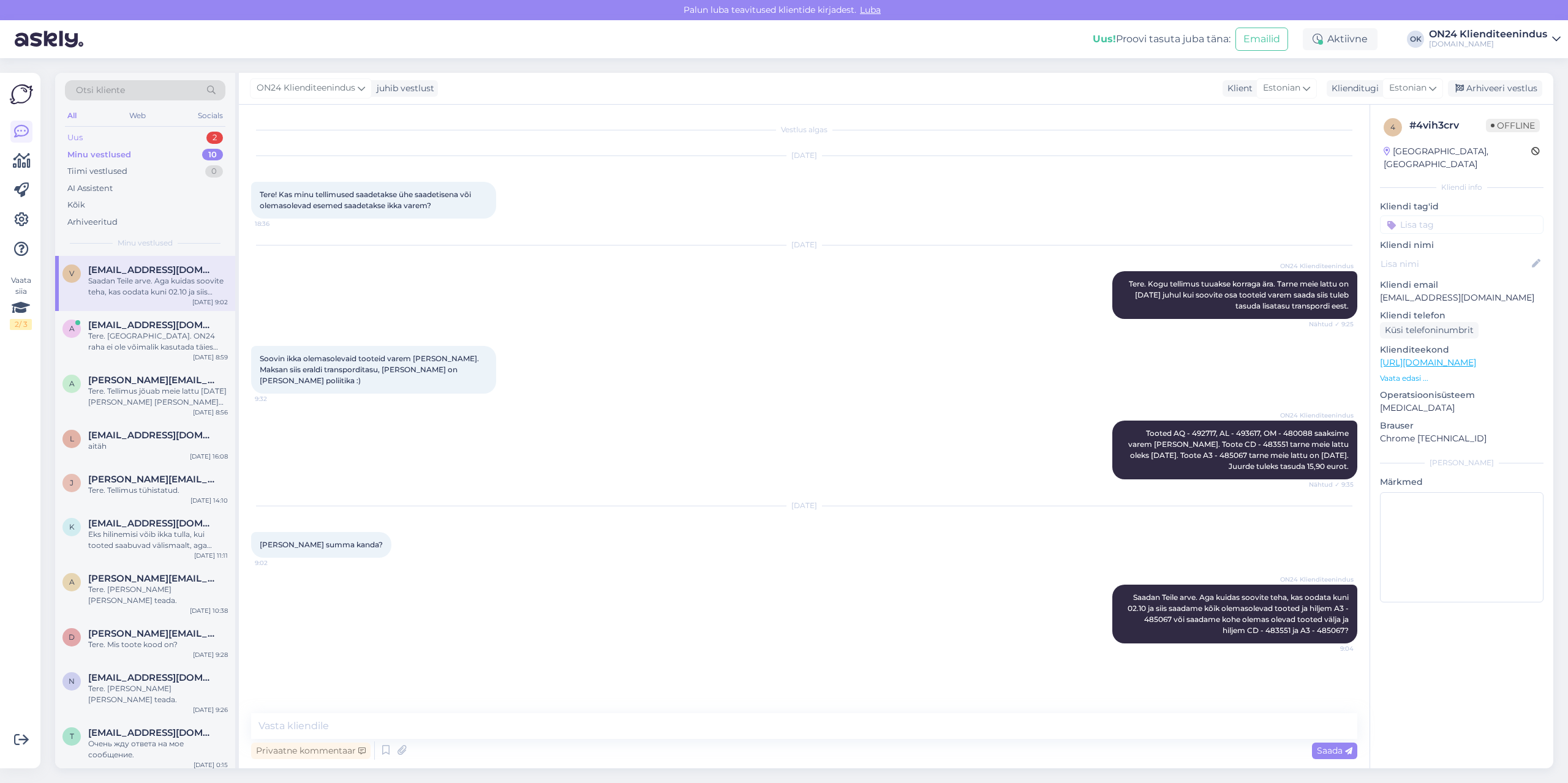
click at [108, 131] on div "Uus 2" at bounding box center [145, 138] width 161 height 18
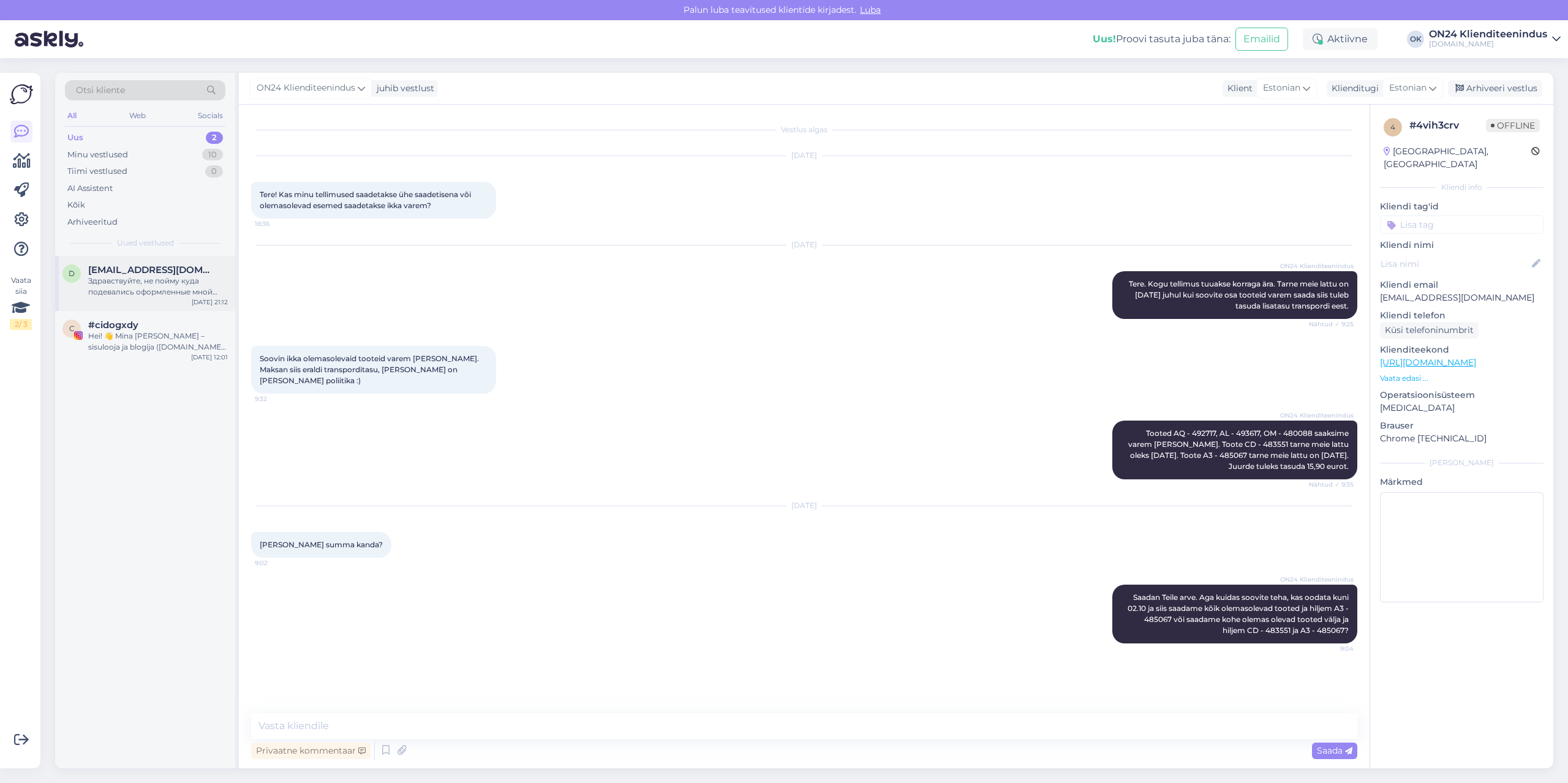
click at [146, 294] on div "Здравствуйте, не пойму куда подевались оформленные мной заказы. Один вроде долж…" at bounding box center [158, 287] width 140 height 23
